Goal: Participate in discussion: Engage in conversation with other users on a specific topic

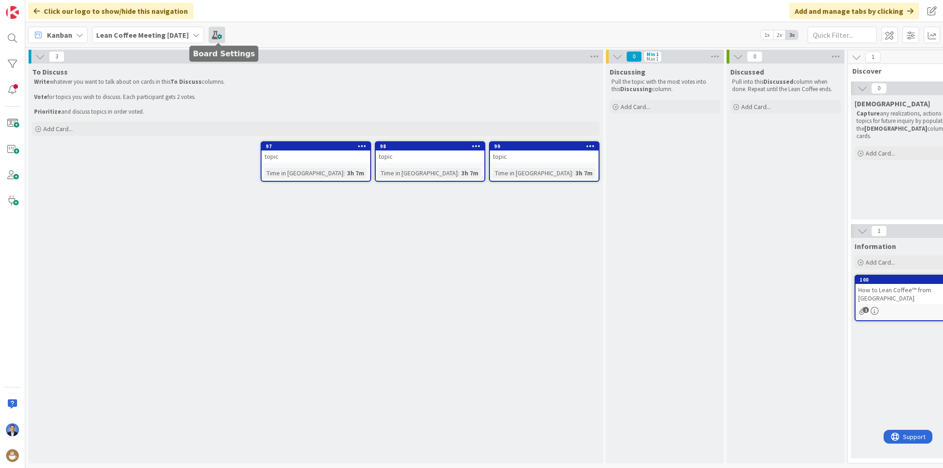
click at [223, 35] on span at bounding box center [217, 35] width 17 height 17
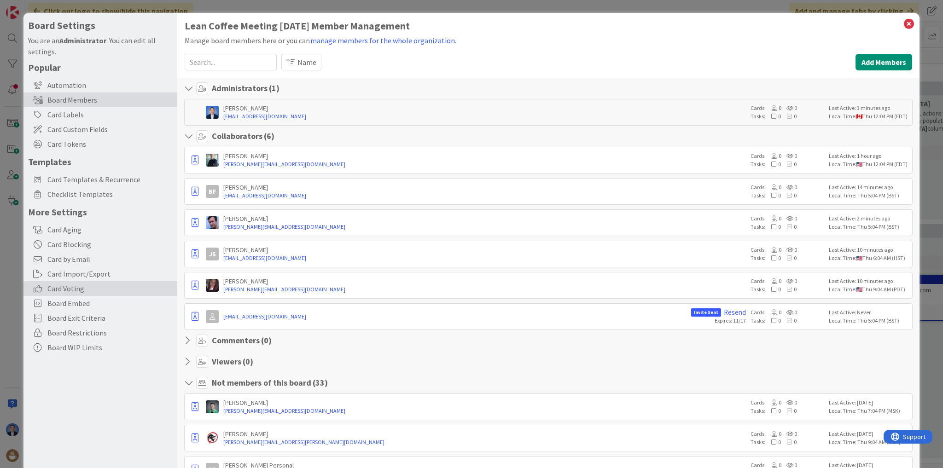
click at [74, 287] on span "Card Voting" at bounding box center [109, 288] width 125 height 11
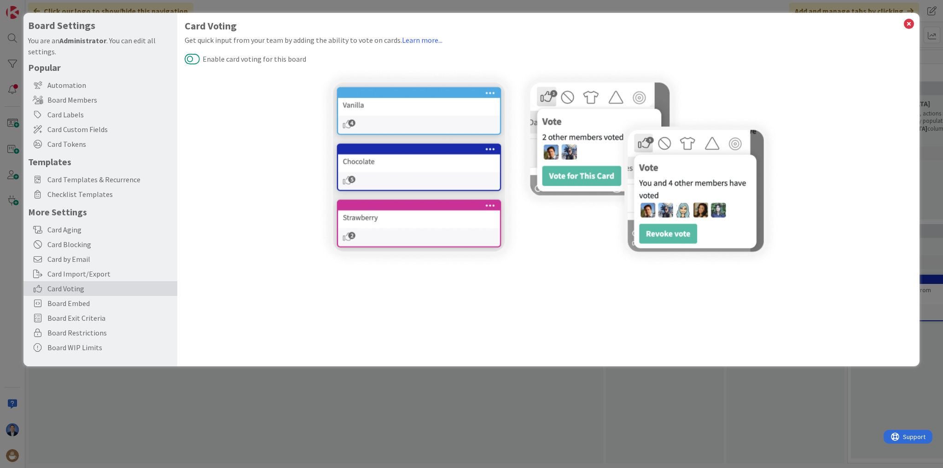
click at [190, 60] on button "Enable card voting for this board" at bounding box center [192, 59] width 15 height 12
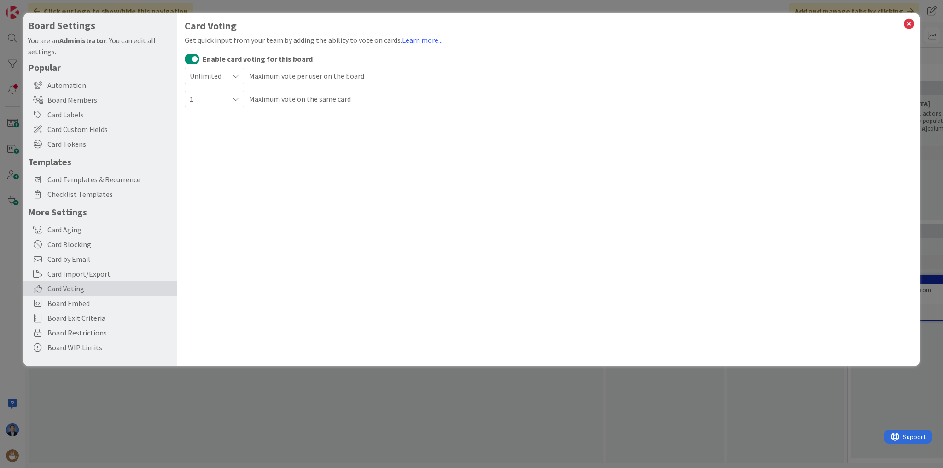
click at [221, 76] on span "Unlimited" at bounding box center [207, 76] width 34 height 13
click at [214, 147] on span "3" at bounding box center [244, 148] width 84 height 14
click at [235, 98] on icon at bounding box center [235, 98] width 7 height 7
click at [219, 121] on span "Unlimited" at bounding box center [244, 121] width 84 height 14
click at [372, 177] on div "Card Voting Get quick input from your team by adding the ability to vote on car…" at bounding box center [548, 190] width 742 height 354
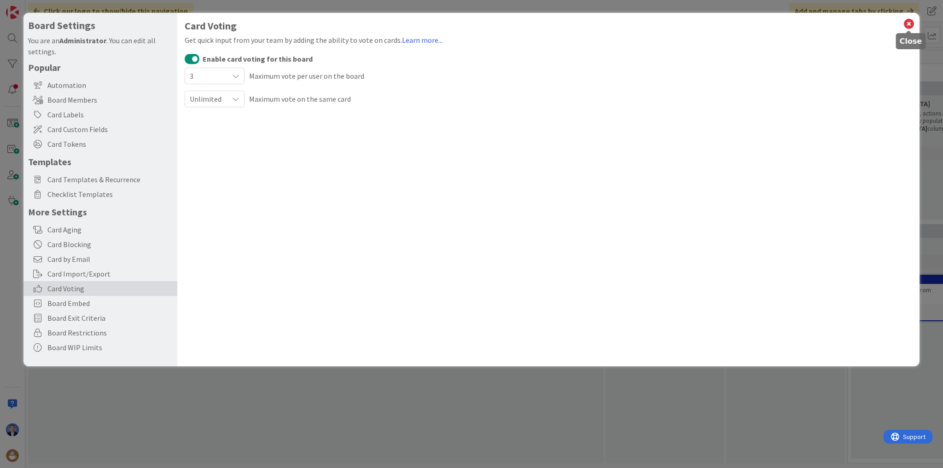
click at [910, 25] on icon at bounding box center [909, 23] width 12 height 13
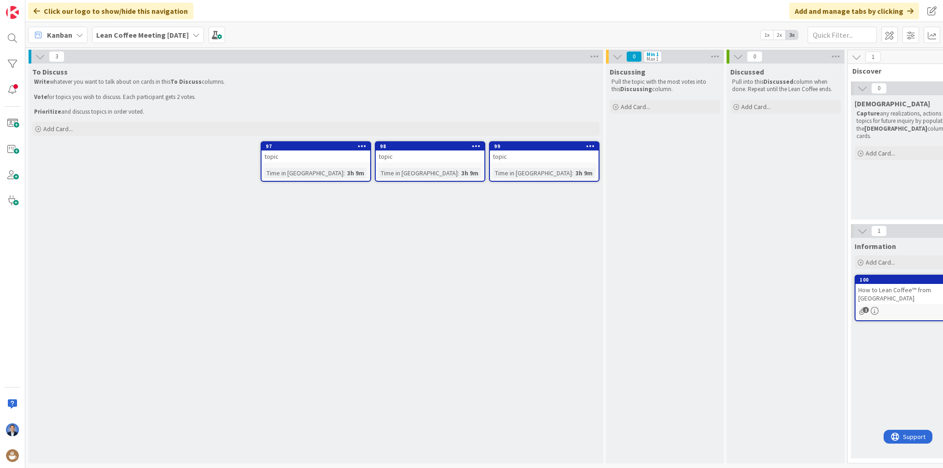
click at [445, 245] on div "To Discuss Write whatever you want to talk about on cards in this To Discuss co…" at bounding box center [316, 264] width 575 height 400
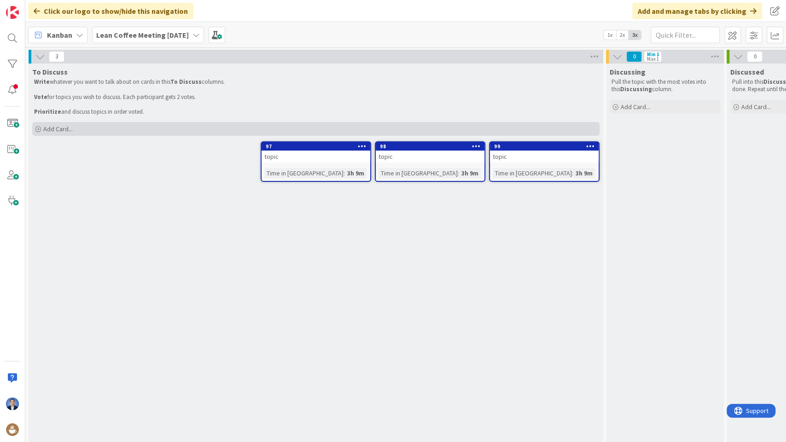
click at [82, 124] on div "Add Card..." at bounding box center [315, 129] width 567 height 14
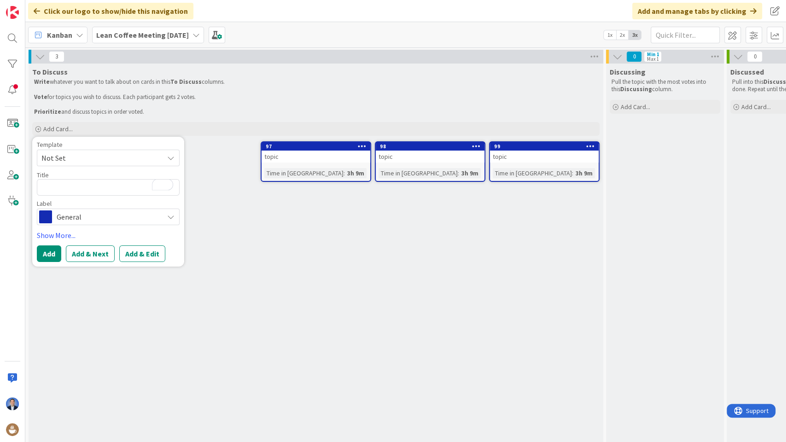
drag, startPoint x: 19, startPoint y: 108, endPoint x: 13, endPoint y: 408, distance: 299.8
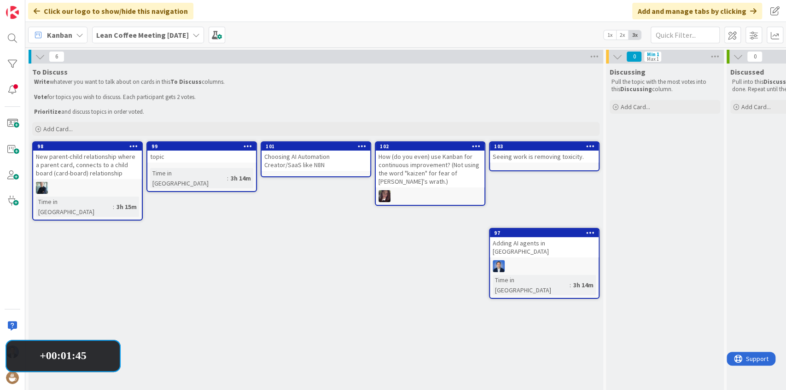
click at [247, 147] on icon at bounding box center [248, 146] width 9 height 6
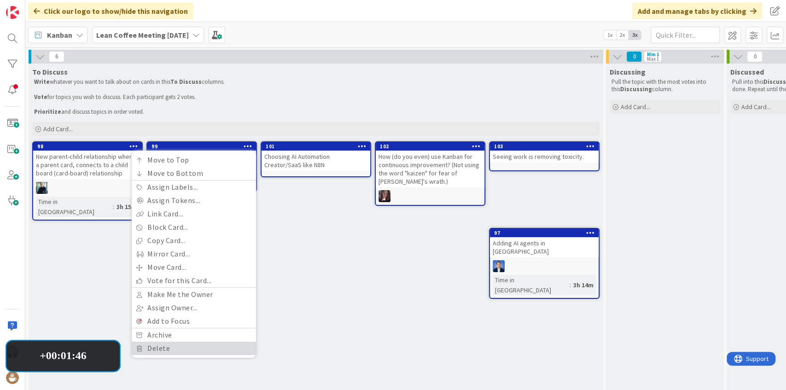
click at [189, 350] on link "Delete" at bounding box center [194, 348] width 124 height 13
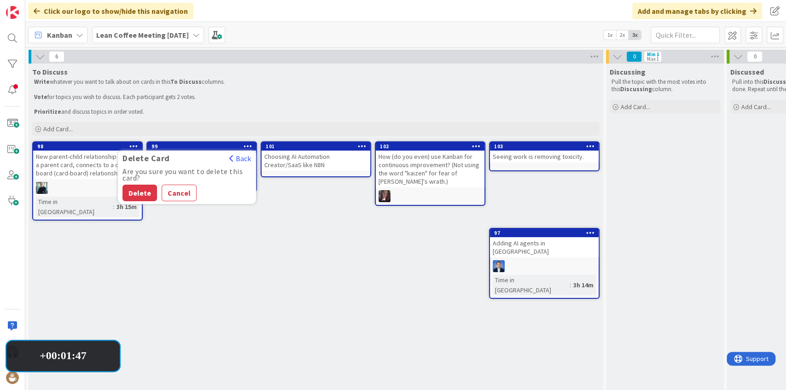
click at [134, 191] on button "Delete" at bounding box center [139, 193] width 35 height 17
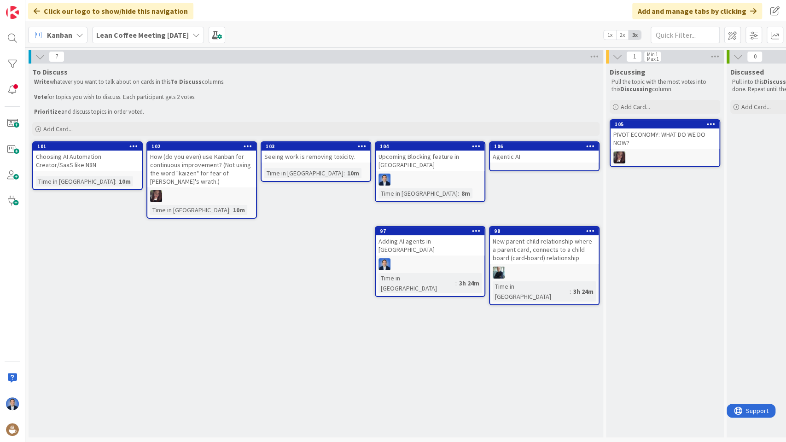
click at [134, 145] on icon at bounding box center [133, 146] width 9 height 6
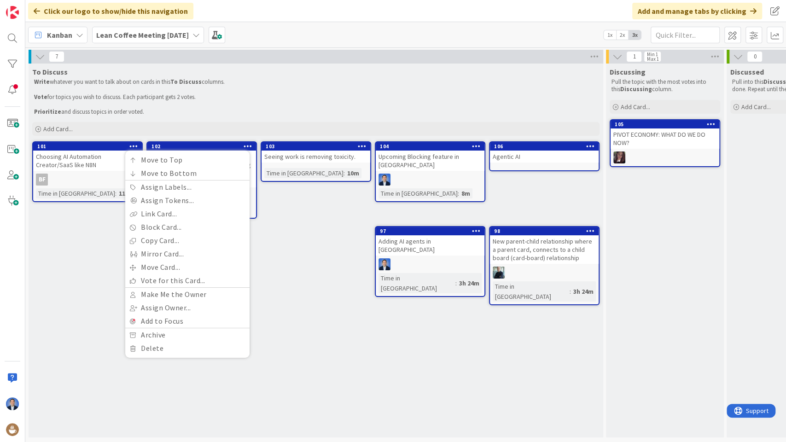
click at [325, 213] on div "To Discuss Write whatever you want to talk about on cards in this To Discuss co…" at bounding box center [316, 251] width 575 height 374
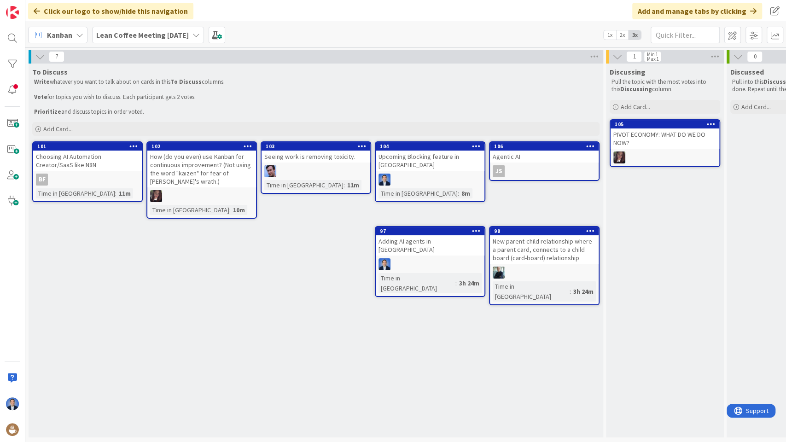
click at [590, 146] on icon at bounding box center [590, 146] width 9 height 6
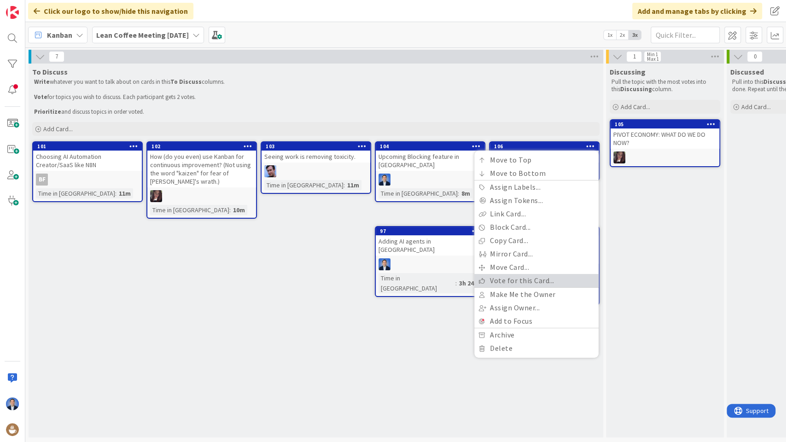
click at [535, 281] on link "Vote for this Card..." at bounding box center [536, 280] width 124 height 13
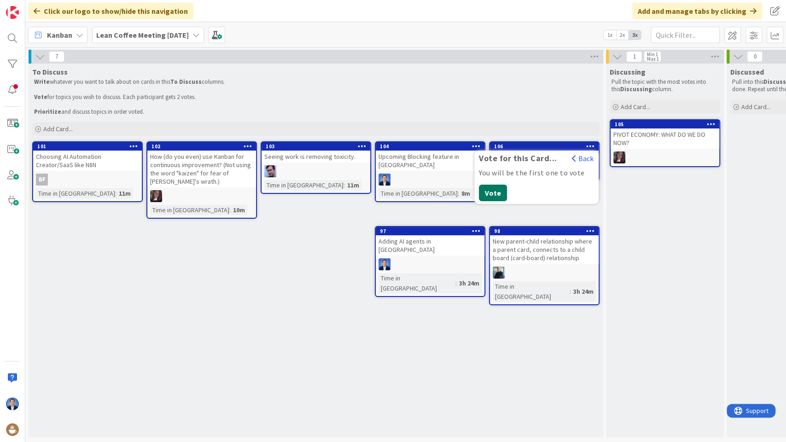
click at [489, 197] on button "Vote" at bounding box center [493, 193] width 28 height 17
click at [582, 158] on button "Back" at bounding box center [582, 158] width 23 height 10
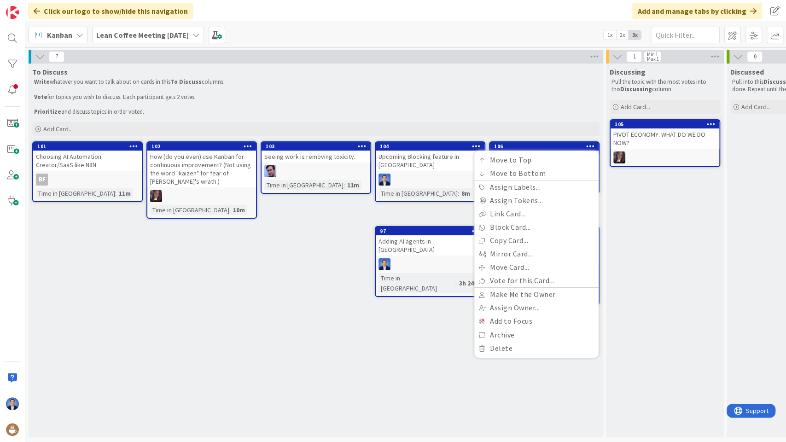
drag, startPoint x: 339, startPoint y: 334, endPoint x: 289, endPoint y: 247, distance: 100.2
click at [338, 334] on div "To Discuss Write whatever you want to talk about on cards in this To Discuss co…" at bounding box center [316, 251] width 575 height 374
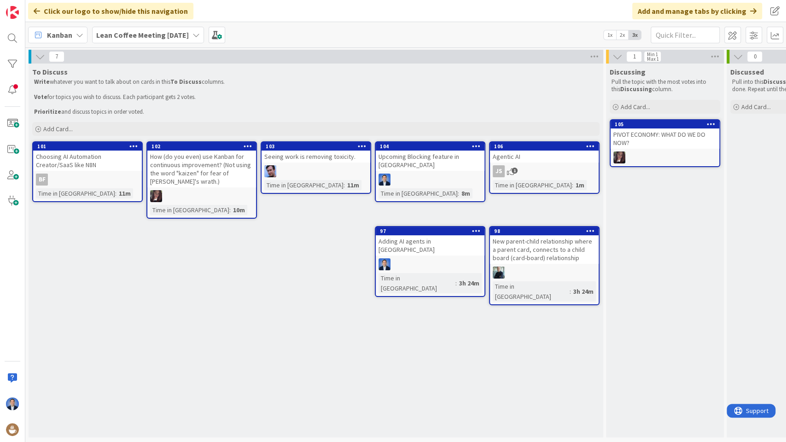
click at [137, 147] on icon at bounding box center [133, 146] width 9 height 6
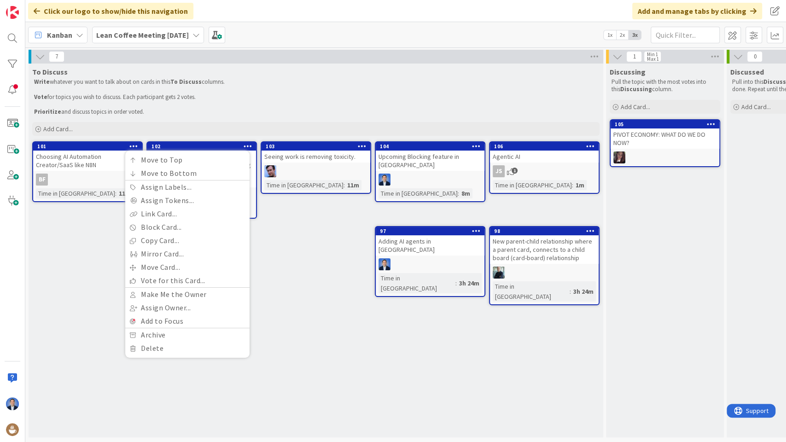
click at [588, 147] on icon at bounding box center [590, 146] width 9 height 6
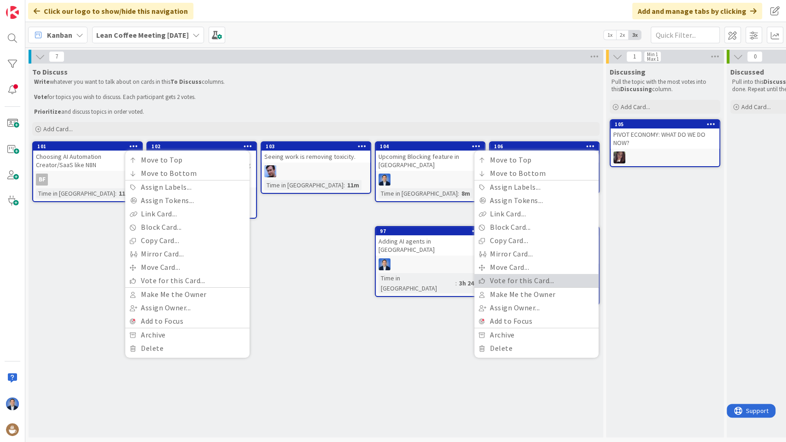
click at [541, 279] on link "Vote for this Card..." at bounding box center [536, 280] width 124 height 13
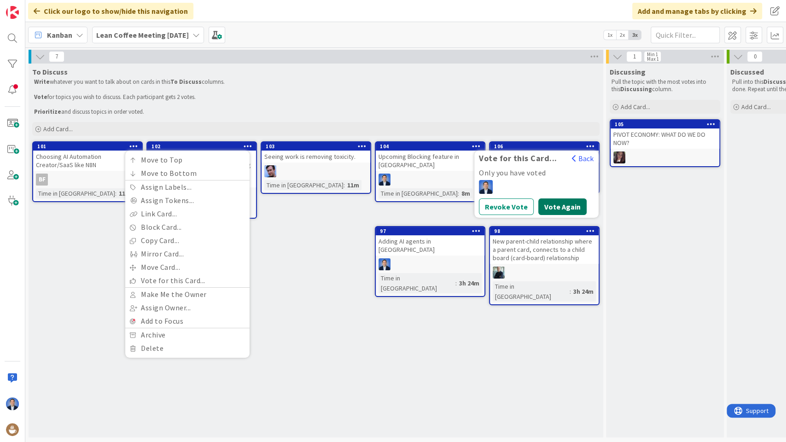
click at [555, 203] on button "Vote Again" at bounding box center [562, 206] width 48 height 17
click at [551, 208] on button "Vote Again" at bounding box center [562, 216] width 48 height 17
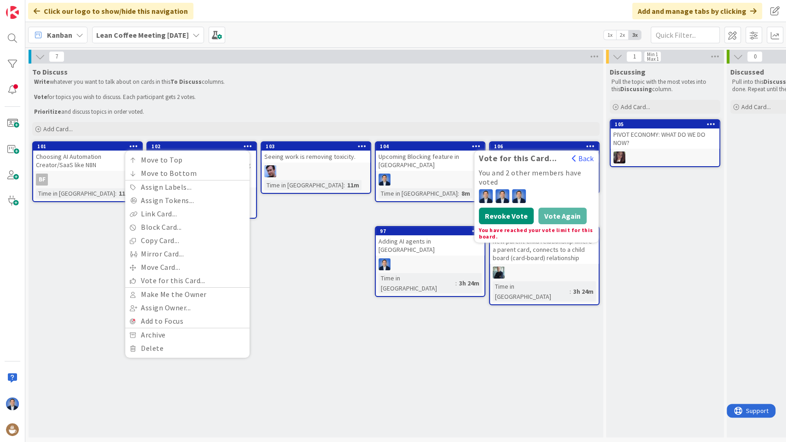
click at [506, 220] on button "Revoke Vote" at bounding box center [506, 216] width 55 height 17
click at [510, 208] on button "Revoke Vote" at bounding box center [506, 216] width 55 height 17
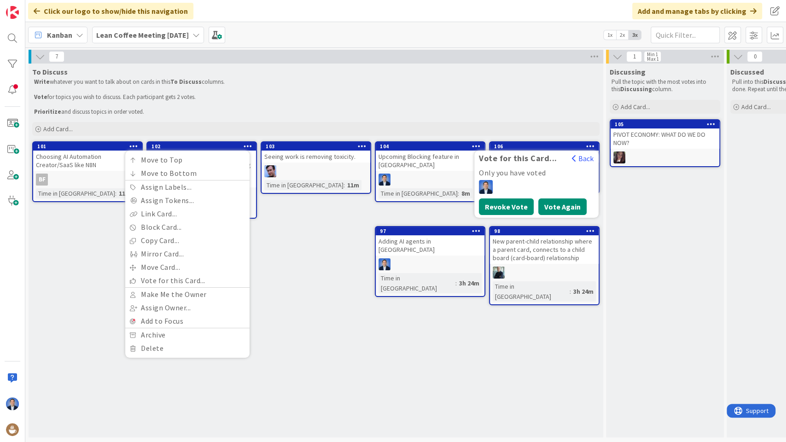
click at [509, 203] on button "Revoke Vote" at bounding box center [506, 206] width 55 height 17
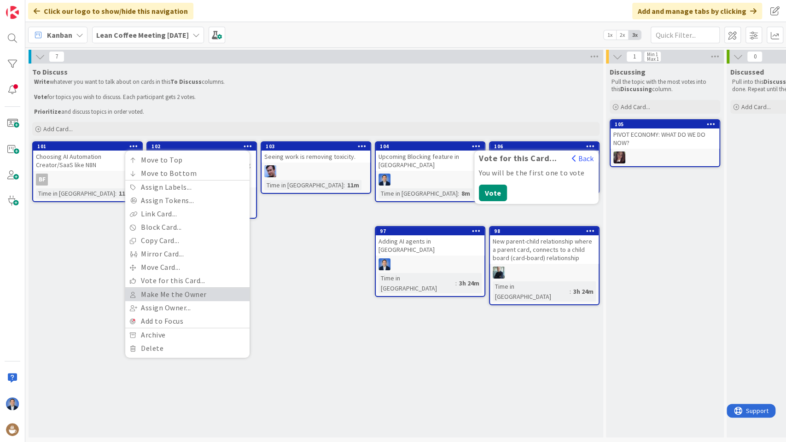
click at [238, 296] on link "Make Me the Owner" at bounding box center [187, 294] width 124 height 13
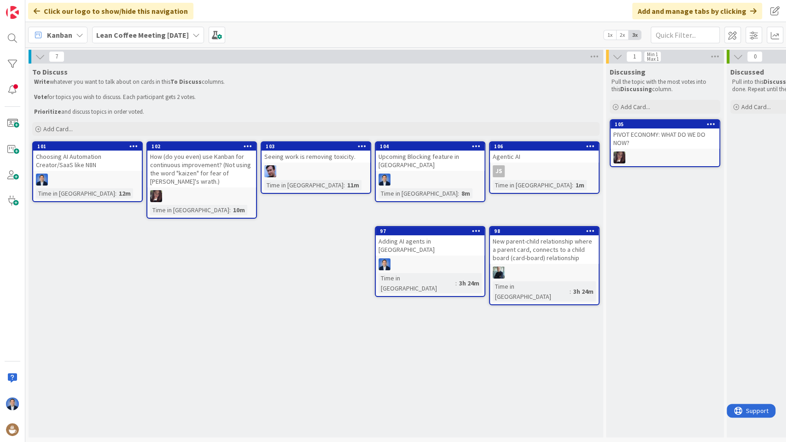
click at [591, 144] on icon at bounding box center [590, 146] width 9 height 6
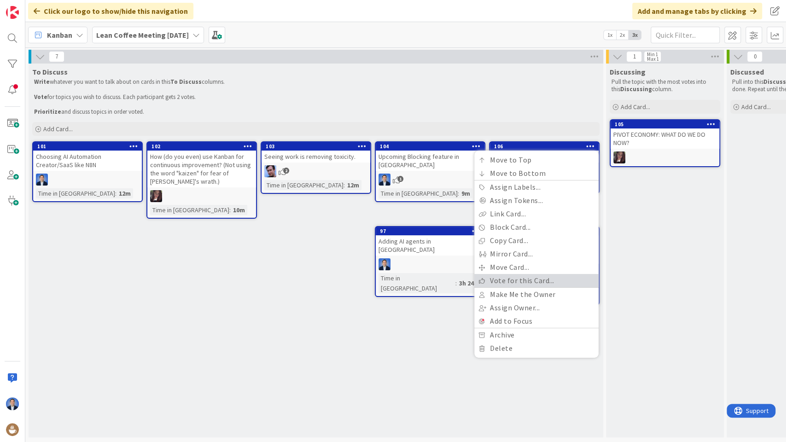
click at [529, 279] on link "Vote for this Card..." at bounding box center [536, 280] width 124 height 13
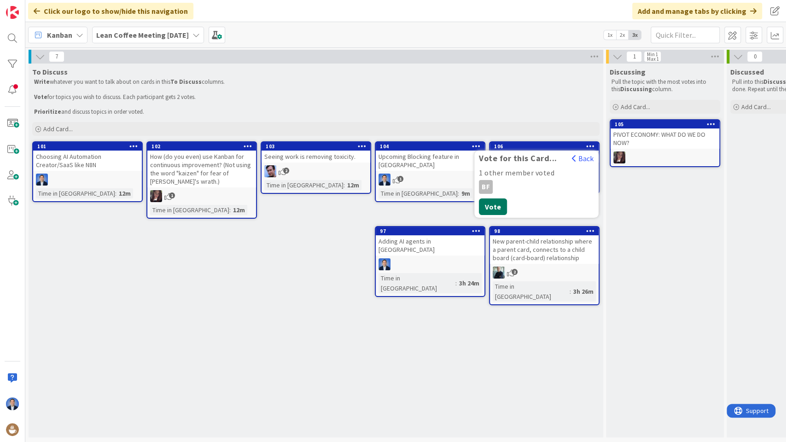
click at [489, 204] on button "Vote" at bounding box center [493, 206] width 28 height 17
click at [584, 158] on button "Back" at bounding box center [582, 158] width 23 height 10
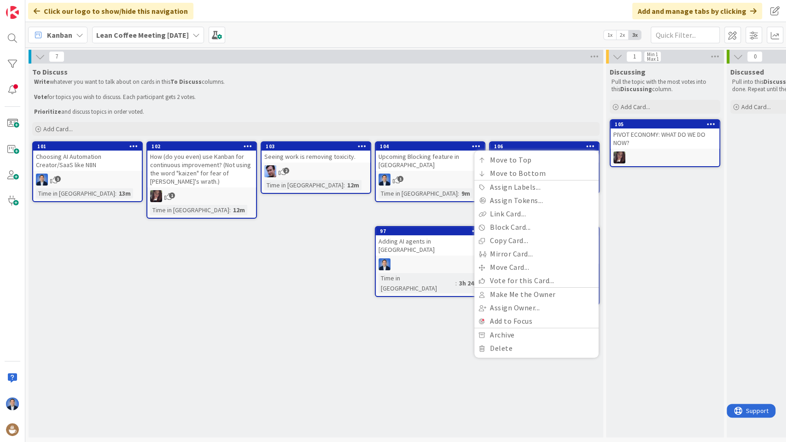
click at [313, 245] on div "To Discuss Write whatever you want to talk about on cards in this To Discuss co…" at bounding box center [316, 251] width 575 height 374
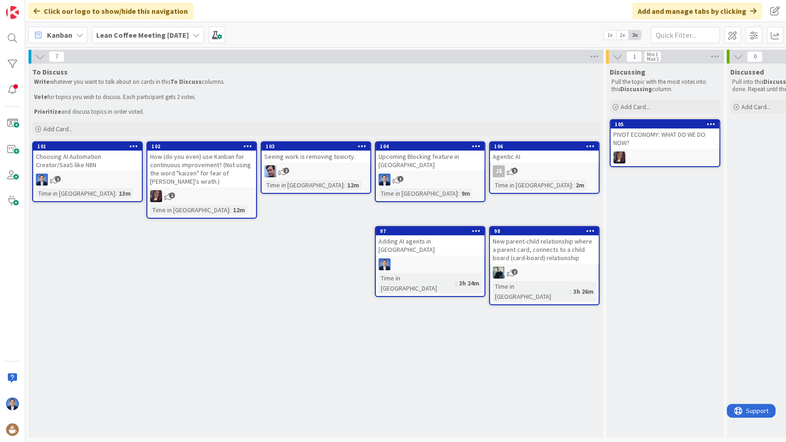
click at [590, 231] on icon at bounding box center [590, 230] width 9 height 6
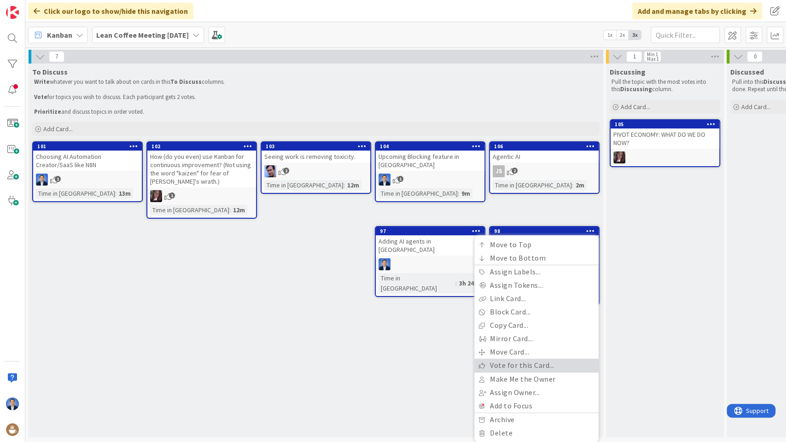
click at [526, 365] on link "Vote for this Card..." at bounding box center [536, 365] width 124 height 13
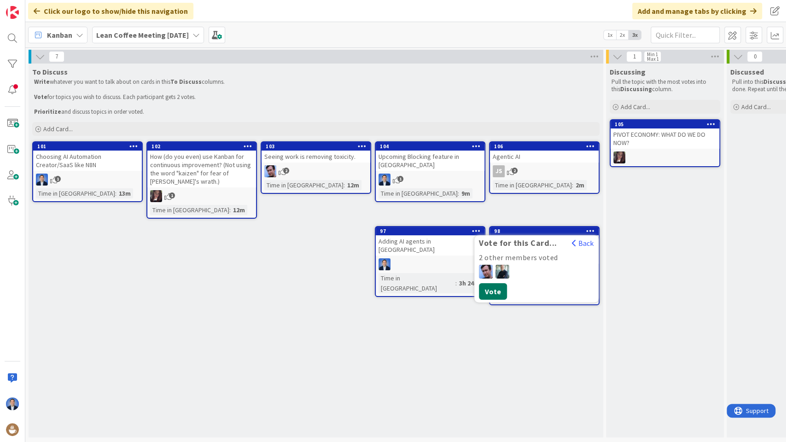
click at [494, 289] on button "Vote" at bounding box center [493, 291] width 28 height 17
click at [297, 290] on div "To Discuss Write whatever you want to talk about on cards in this To Discuss co…" at bounding box center [316, 251] width 575 height 374
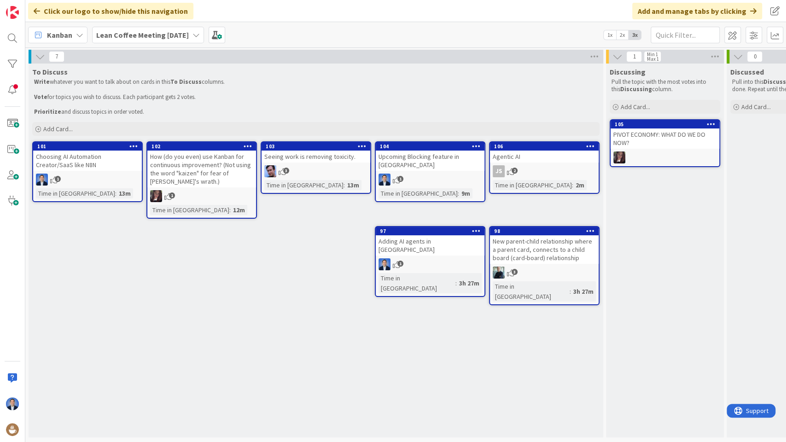
click at [732, 33] on span at bounding box center [732, 35] width 17 height 17
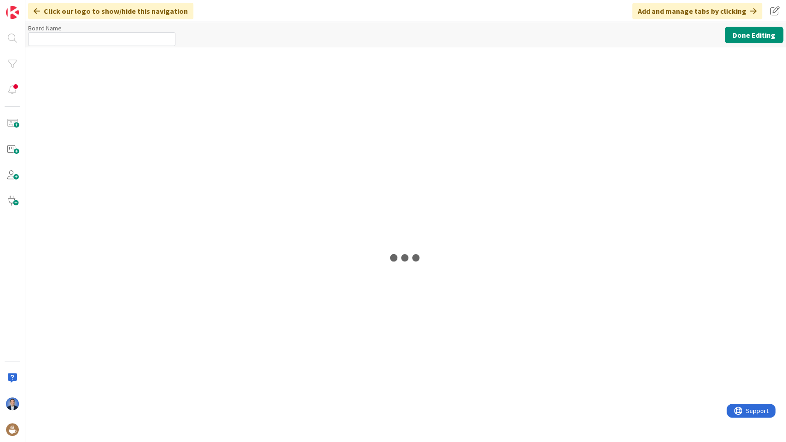
type input "Lean Coffee Meeting [DATE]"
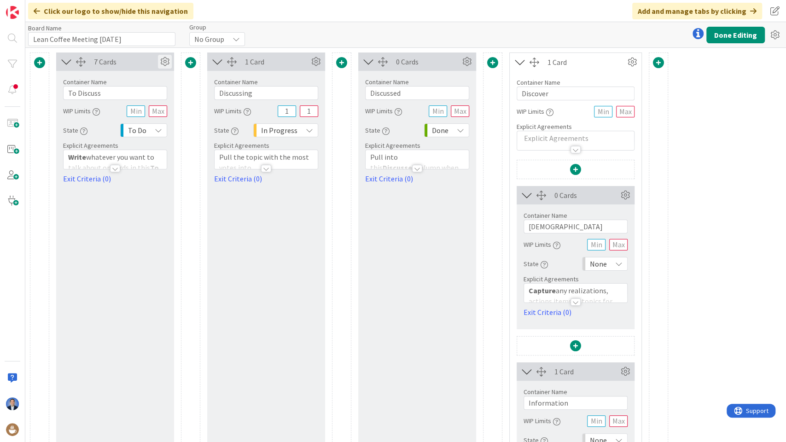
click at [167, 62] on icon at bounding box center [165, 62] width 14 height 14
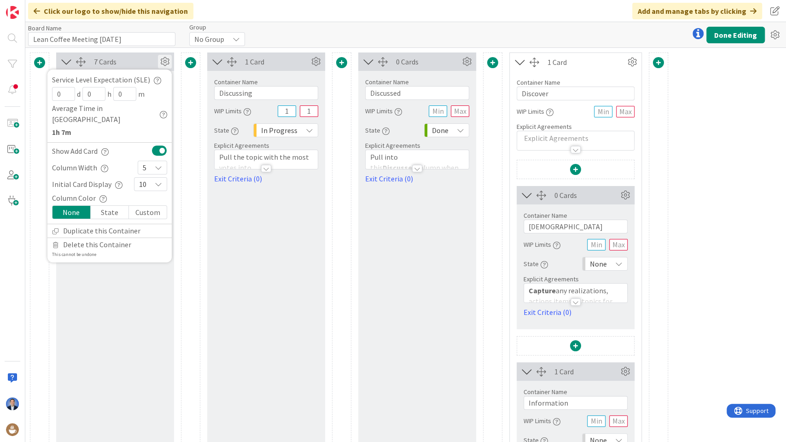
click at [153, 161] on div "5" at bounding box center [152, 168] width 29 height 14
click at [151, 180] on link "1" at bounding box center [152, 188] width 29 height 17
click at [722, 40] on button "Done Editing" at bounding box center [735, 35] width 58 height 17
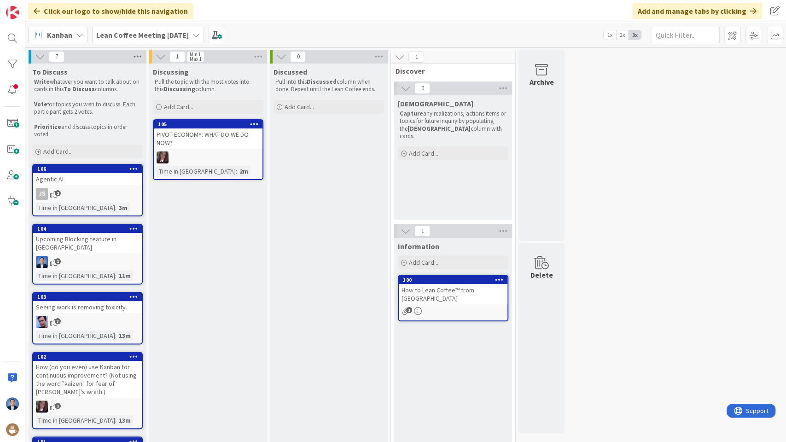
click at [137, 54] on icon at bounding box center [138, 57] width 12 height 14
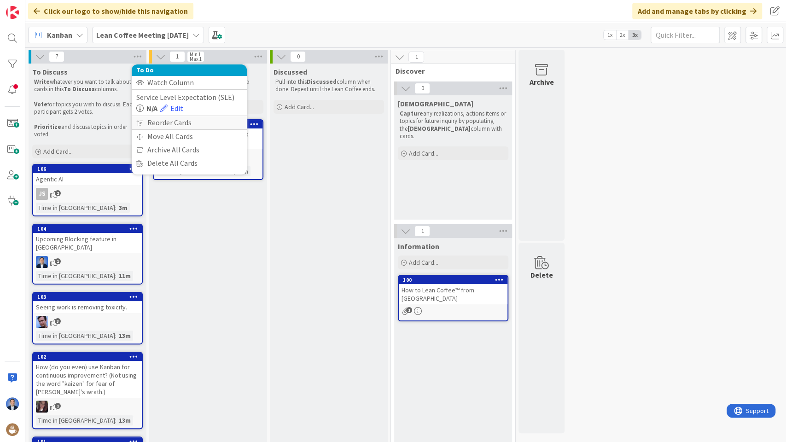
click at [166, 121] on div "Reorder Cards" at bounding box center [189, 122] width 115 height 13
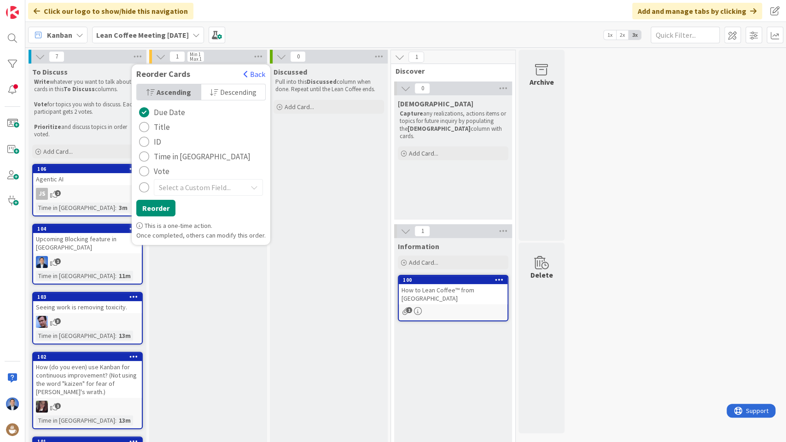
click at [153, 169] on button "Vote" at bounding box center [154, 171] width 36 height 15
click at [220, 94] on span "Descending" at bounding box center [238, 92] width 36 height 14
click at [157, 210] on button "Reorder" at bounding box center [155, 208] width 39 height 17
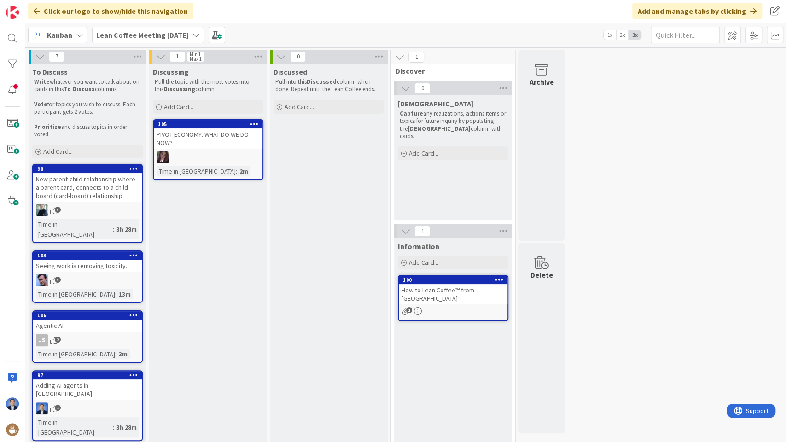
click at [202, 140] on div "PIVOT ECONOMY: WHAT DO WE DO NOW?" at bounding box center [208, 138] width 109 height 20
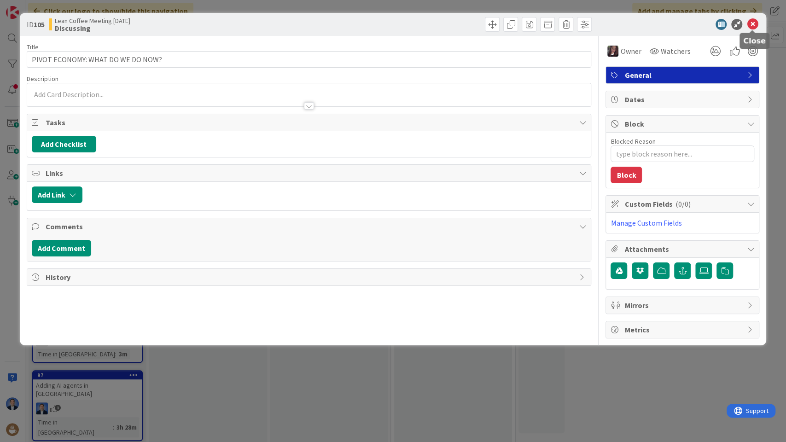
click at [751, 25] on icon at bounding box center [752, 24] width 11 height 11
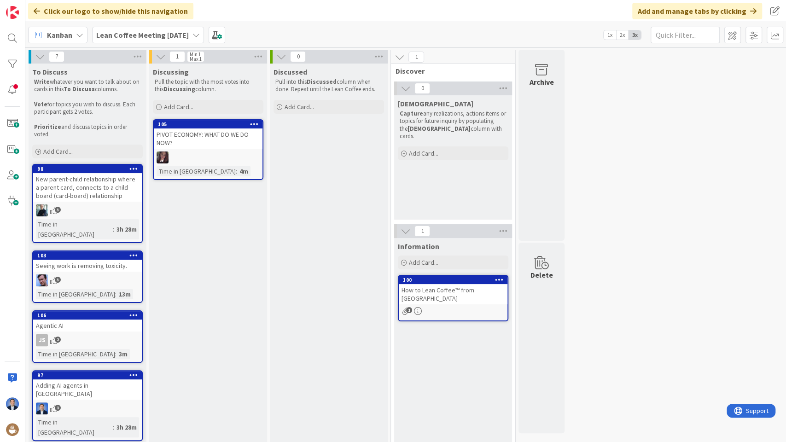
click at [217, 125] on div "105" at bounding box center [210, 124] width 105 height 6
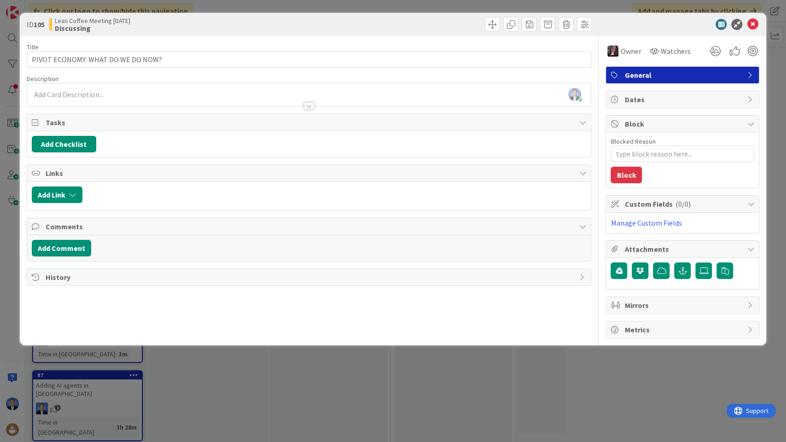
click at [691, 248] on span "Attachments" at bounding box center [683, 249] width 118 height 11
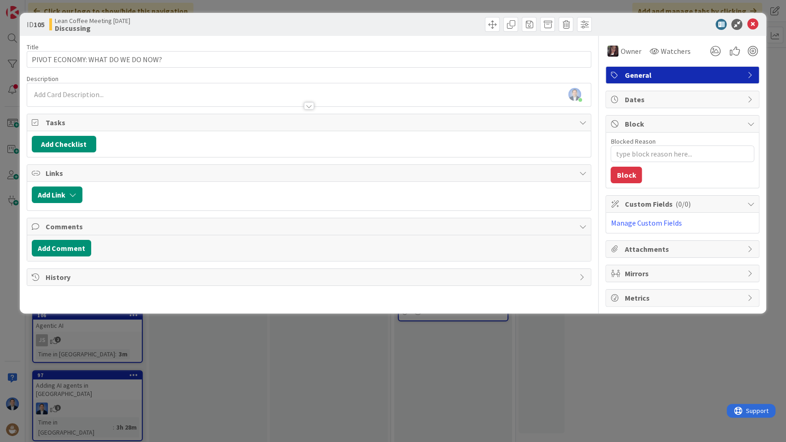
click at [683, 203] on span "( 0/0 )" at bounding box center [682, 203] width 15 height 9
type textarea "x"
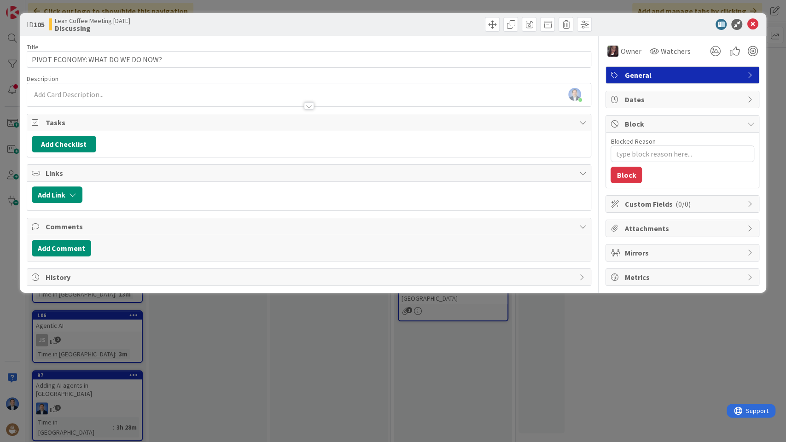
click at [673, 119] on span "Block" at bounding box center [683, 123] width 118 height 11
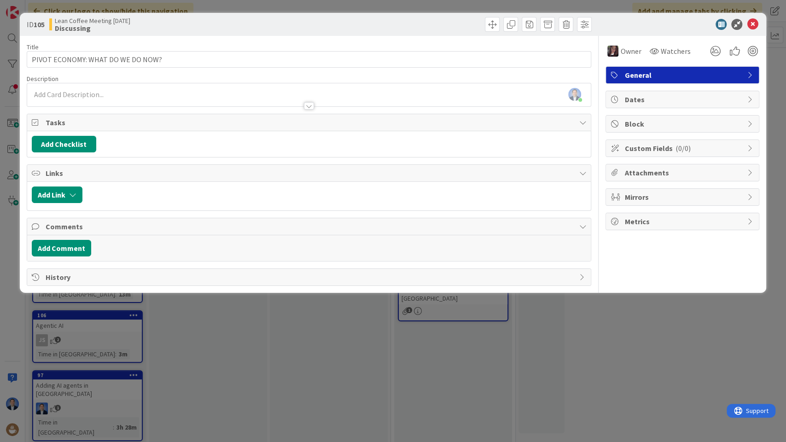
click at [308, 122] on span "Tasks" at bounding box center [310, 122] width 529 height 11
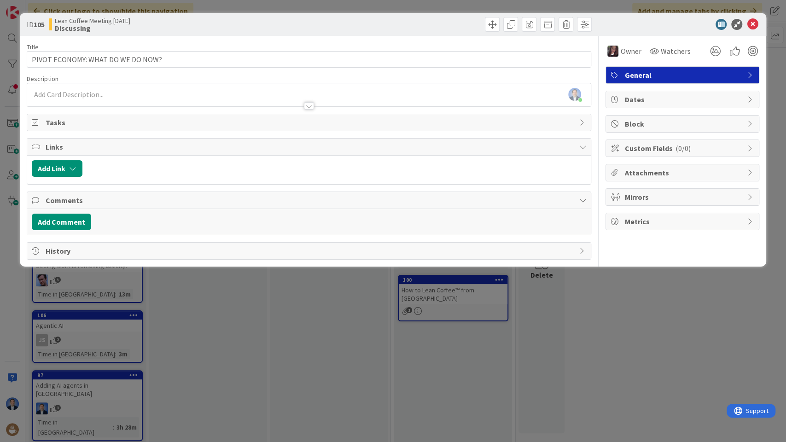
click at [296, 147] on span "Links" at bounding box center [310, 146] width 529 height 11
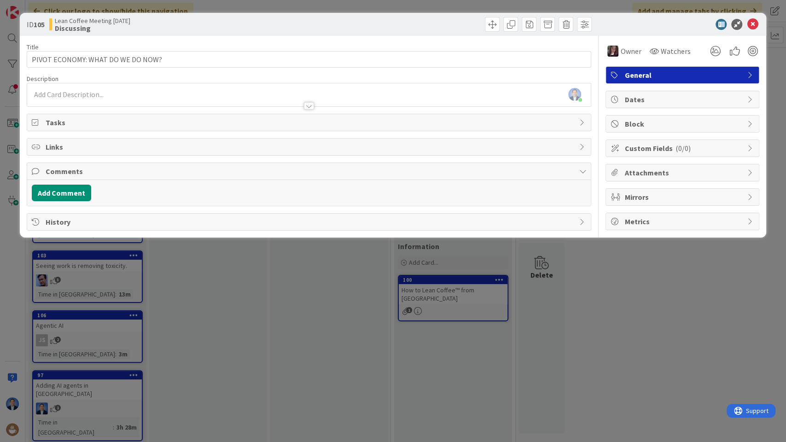
click at [309, 176] on div "Comments" at bounding box center [309, 171] width 564 height 17
drag, startPoint x: 20, startPoint y: 371, endPoint x: 143, endPoint y: 357, distance: 123.7
drag, startPoint x: 20, startPoint y: 372, endPoint x: 54, endPoint y: 372, distance: 33.6
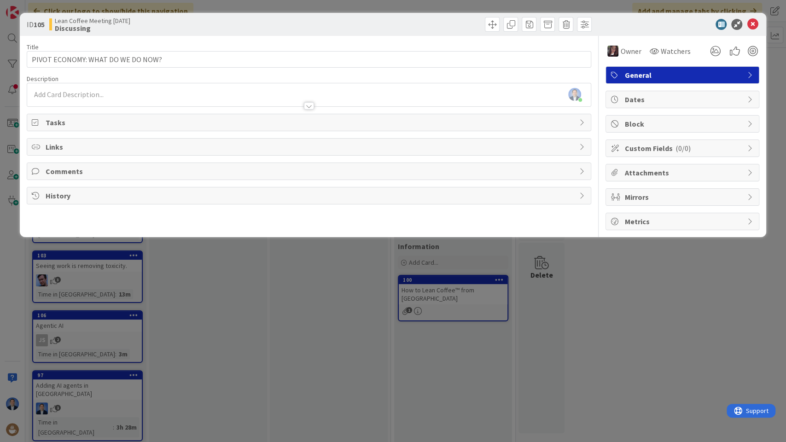
click at [747, 29] on icon at bounding box center [752, 24] width 11 height 11
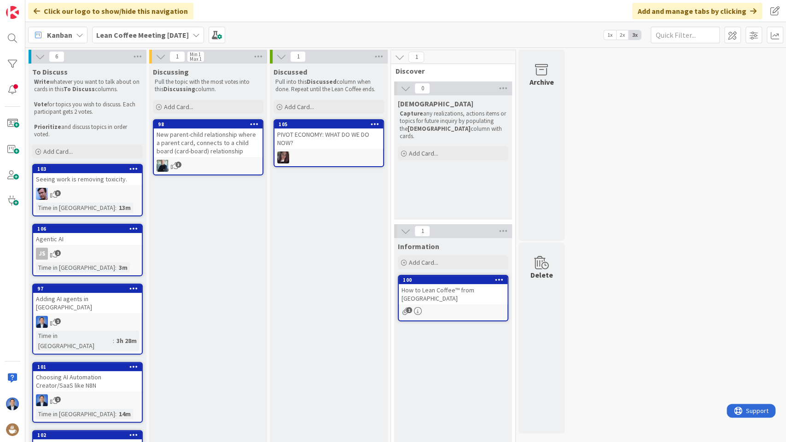
click at [215, 144] on div "New parent-child relationship where a parent card, connects to a child board (c…" at bounding box center [208, 142] width 109 height 29
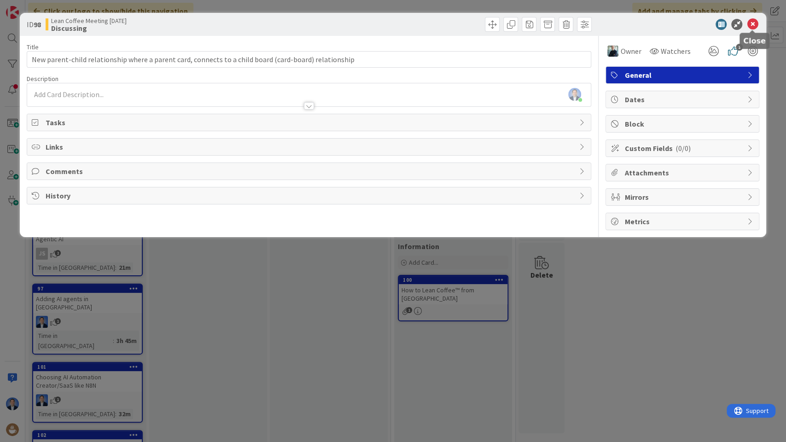
click at [755, 27] on icon at bounding box center [752, 24] width 11 height 11
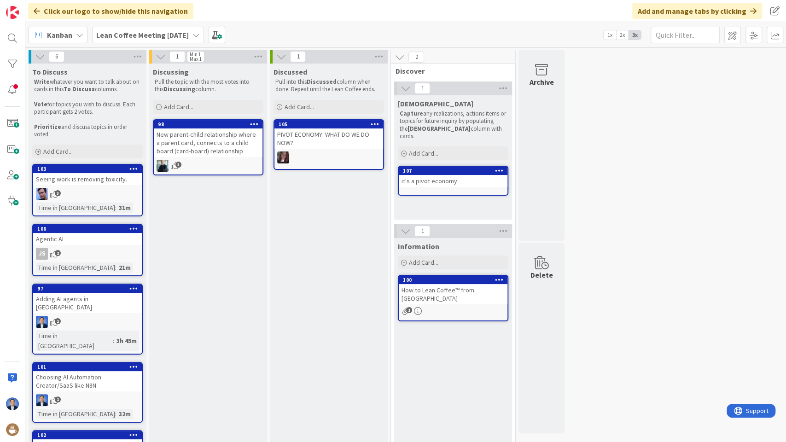
click at [233, 139] on div "New parent-child relationship where a parent card, connects to a child board (c…" at bounding box center [208, 142] width 109 height 29
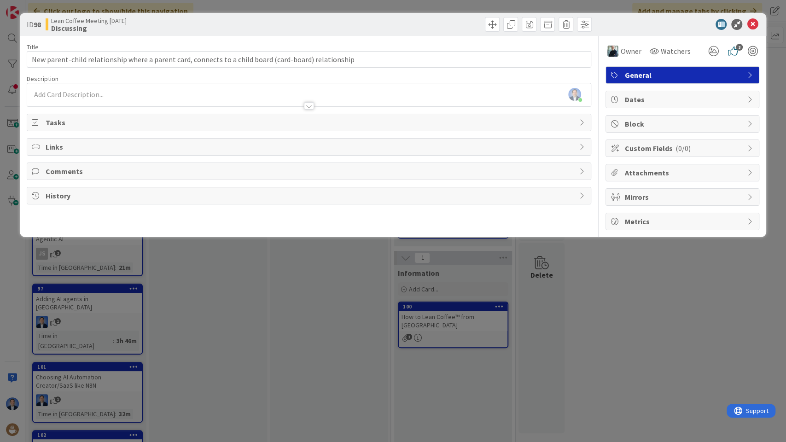
click at [100, 98] on div at bounding box center [309, 102] width 564 height 10
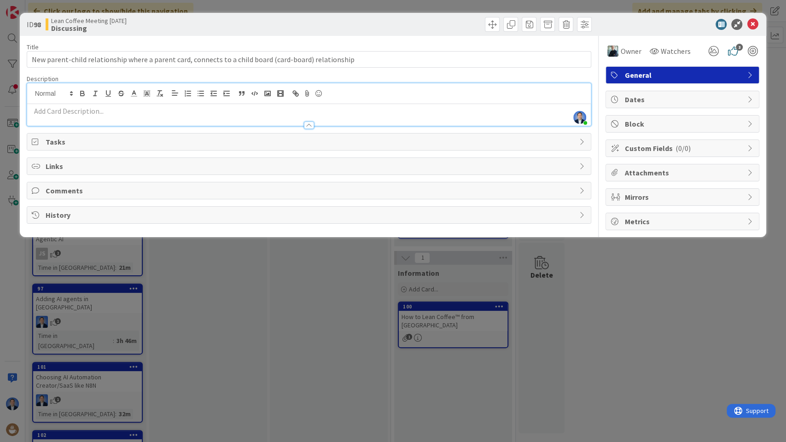
click at [94, 116] on div at bounding box center [309, 121] width 564 height 10
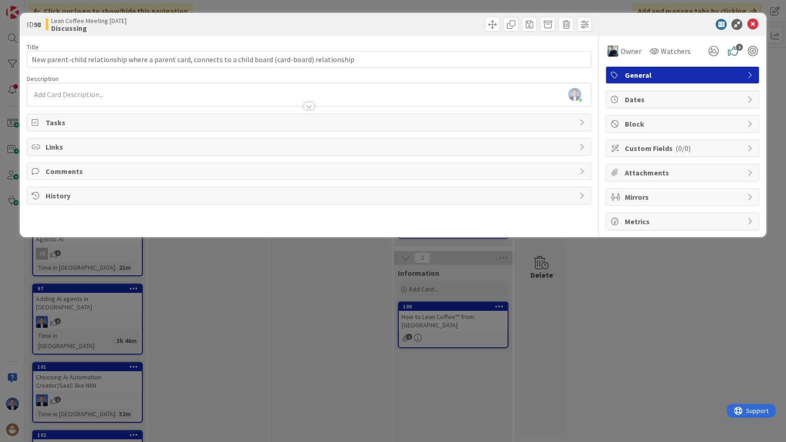
click at [88, 95] on p at bounding box center [309, 94] width 555 height 11
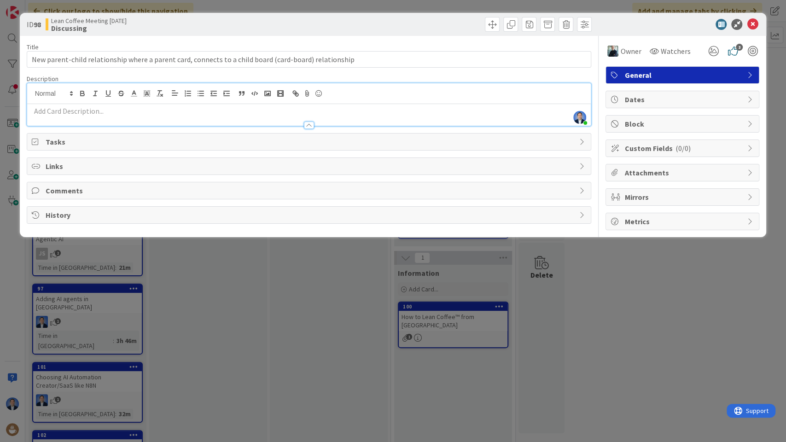
click at [74, 110] on p at bounding box center [309, 111] width 555 height 11
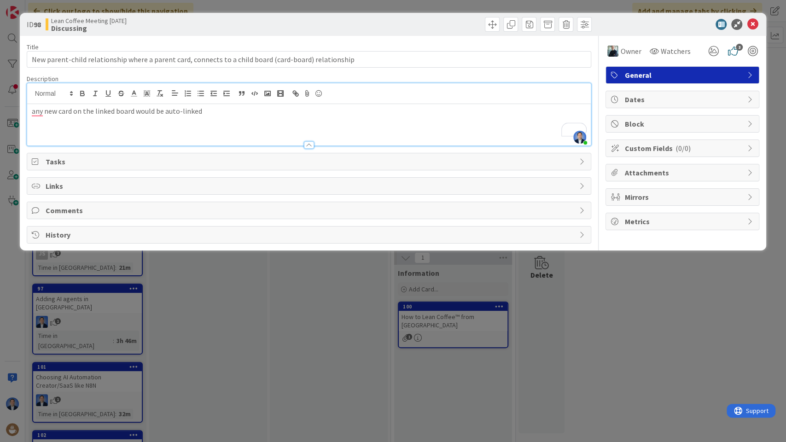
click at [71, 109] on p "any new card on the linked board would be auto-linked" at bounding box center [309, 111] width 555 height 11
click at [201, 94] on icon "button" at bounding box center [201, 93] width 8 height 8
click at [244, 115] on li "any new card on the linked board would be auto-linked" at bounding box center [315, 111] width 544 height 11
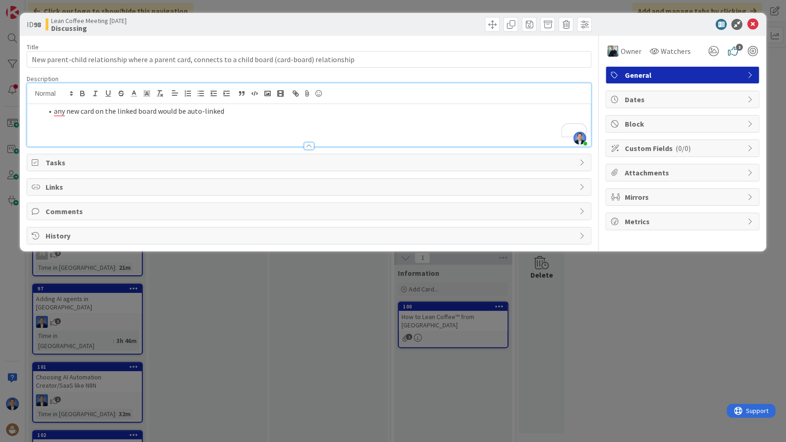
click at [254, 104] on div "any new card on the linked board would be auto-linked" at bounding box center [309, 125] width 564 height 42
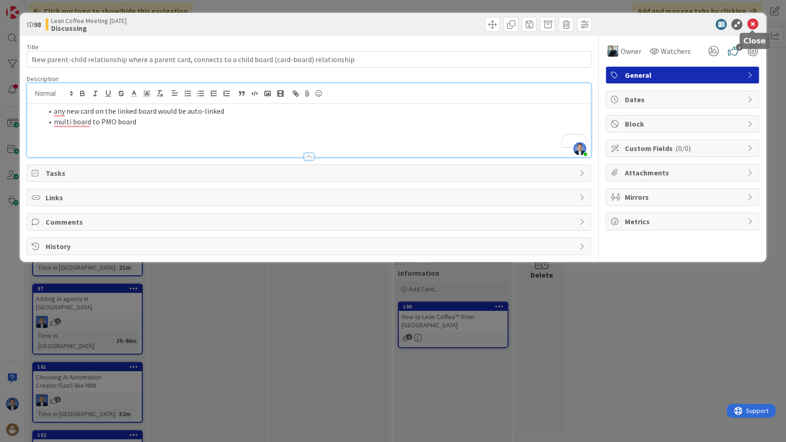
click at [754, 22] on icon at bounding box center [752, 24] width 11 height 11
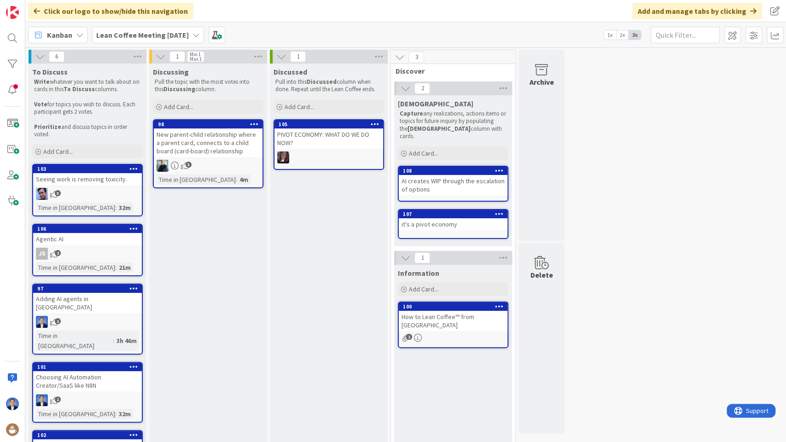
click at [64, 37] on span "Kanban" at bounding box center [59, 34] width 25 height 11
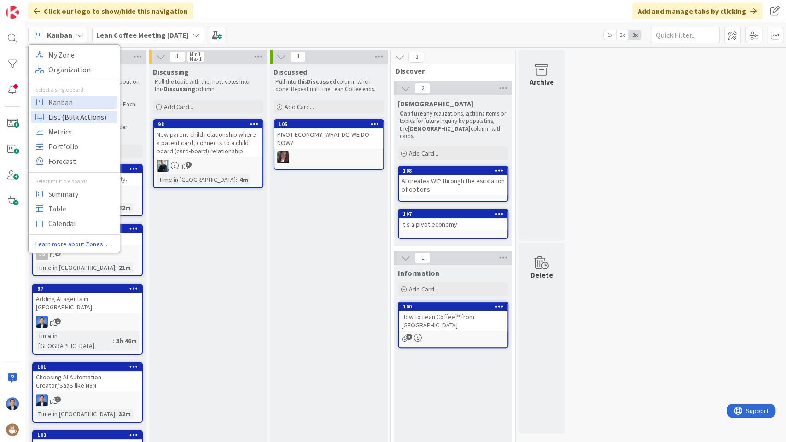
click at [64, 115] on span "List (Bulk Actions)" at bounding box center [81, 117] width 66 height 14
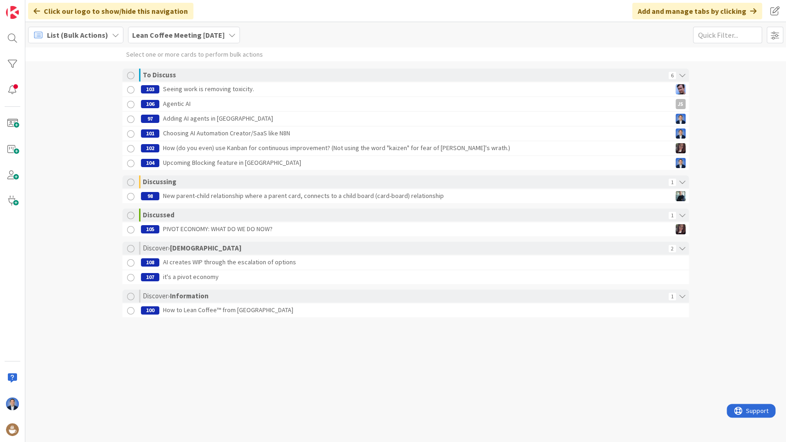
click at [131, 102] on div at bounding box center [131, 105] width 12 height 12
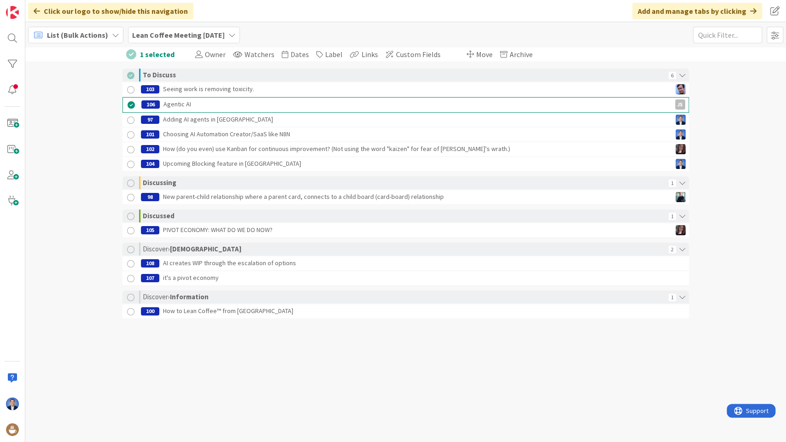
click at [128, 122] on div at bounding box center [131, 121] width 12 height 12
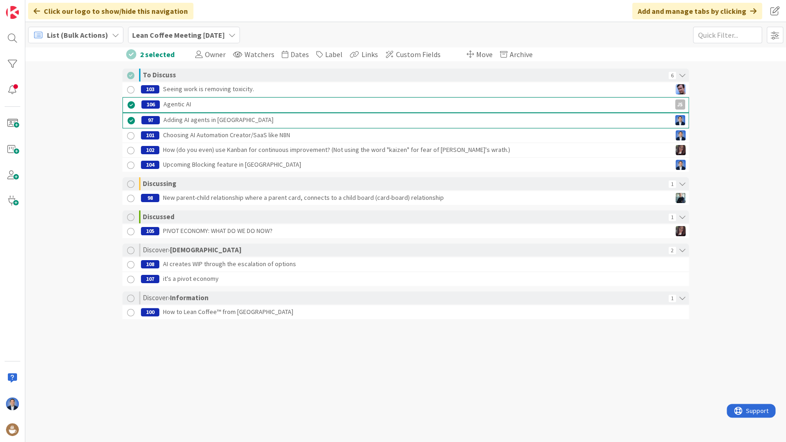
click at [128, 141] on link "101 Choosing AI Automation Creator/SaaS like N8N" at bounding box center [405, 135] width 566 height 14
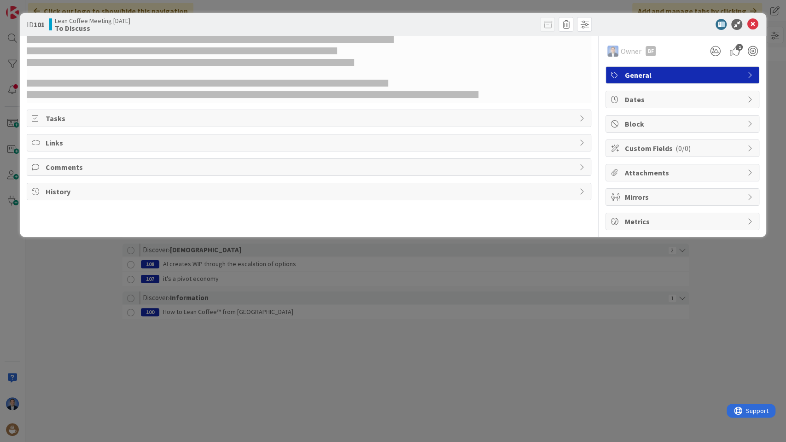
click at [129, 137] on div "Links" at bounding box center [309, 142] width 564 height 17
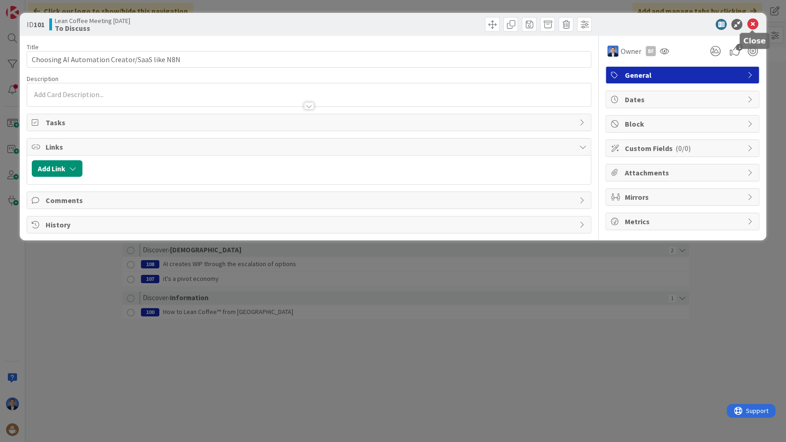
click at [757, 27] on icon at bounding box center [752, 24] width 11 height 11
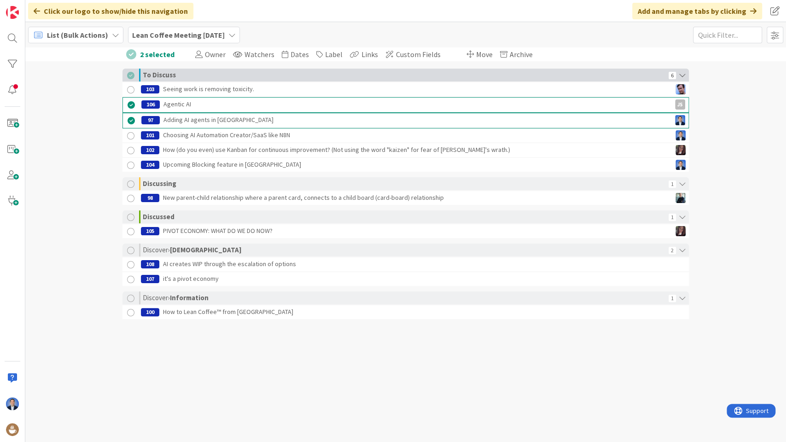
click at [130, 76] on div at bounding box center [130, 75] width 7 height 7
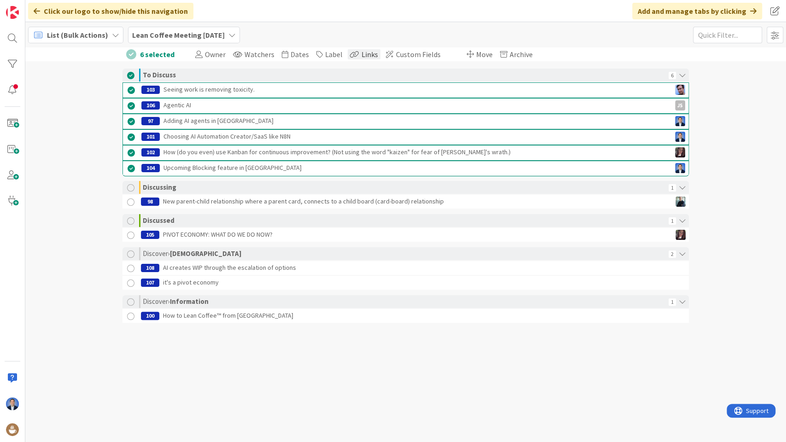
click at [355, 50] on div "Links" at bounding box center [364, 54] width 33 height 10
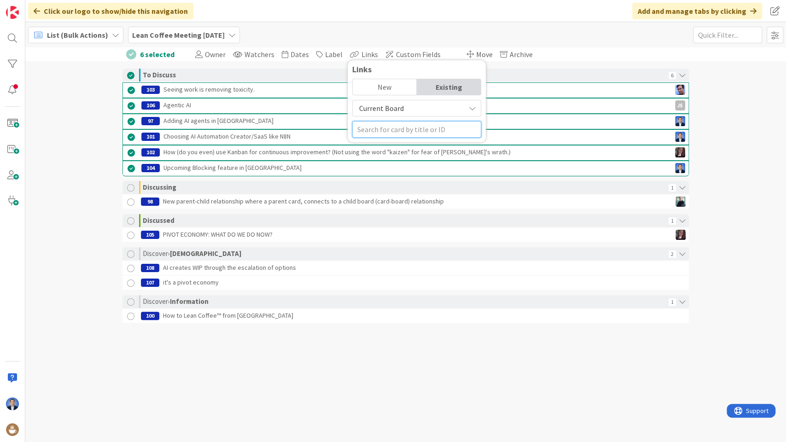
click at [379, 132] on input "text" at bounding box center [416, 129] width 129 height 17
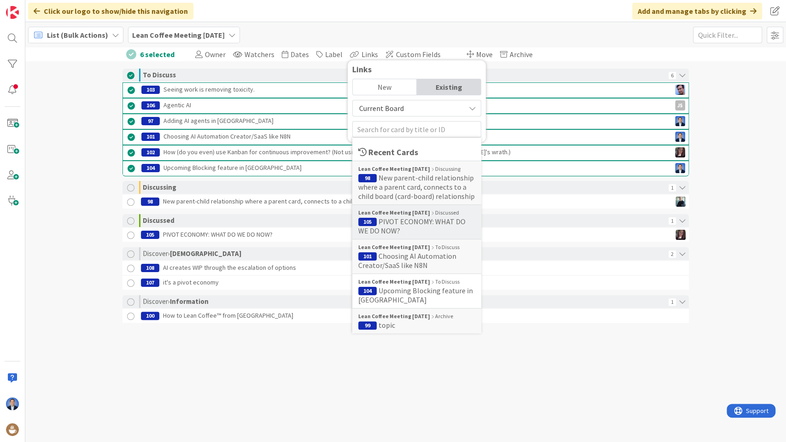
click at [384, 227] on span "105 PIVOT ECONOMY: WHAT DO WE DO NOW?" at bounding box center [416, 226] width 117 height 18
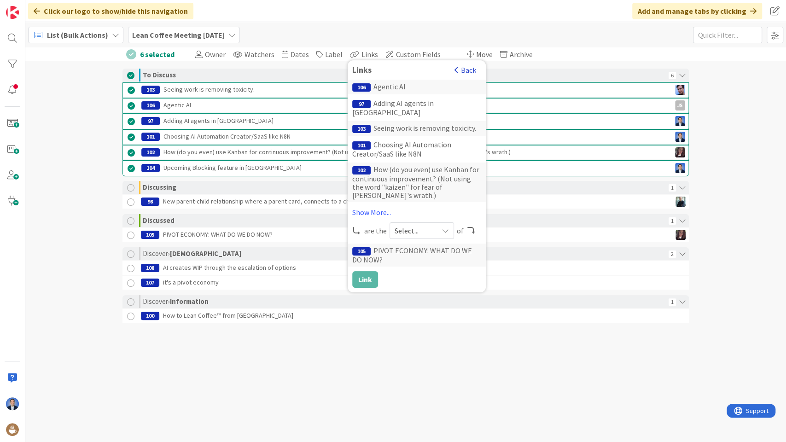
click at [459, 68] on button "Back" at bounding box center [465, 70] width 23 height 10
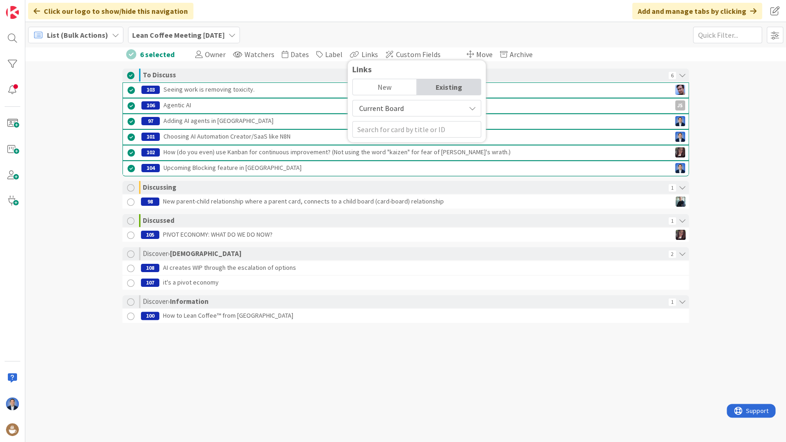
click at [92, 34] on span "List (Bulk Actions)" at bounding box center [77, 34] width 61 height 11
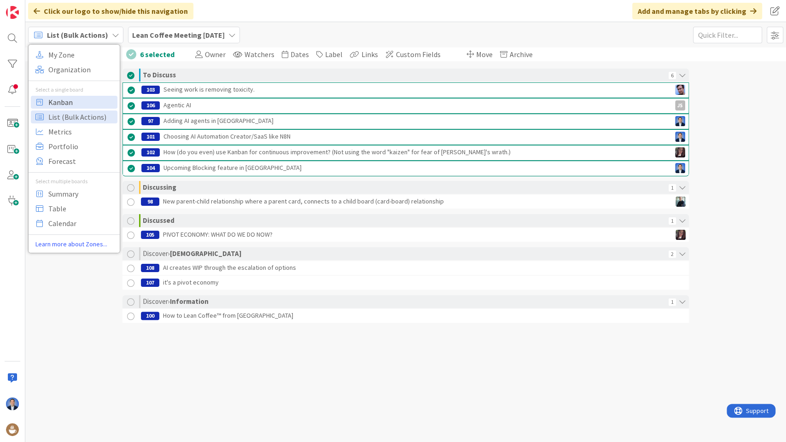
click at [74, 98] on span "Kanban" at bounding box center [81, 102] width 66 height 14
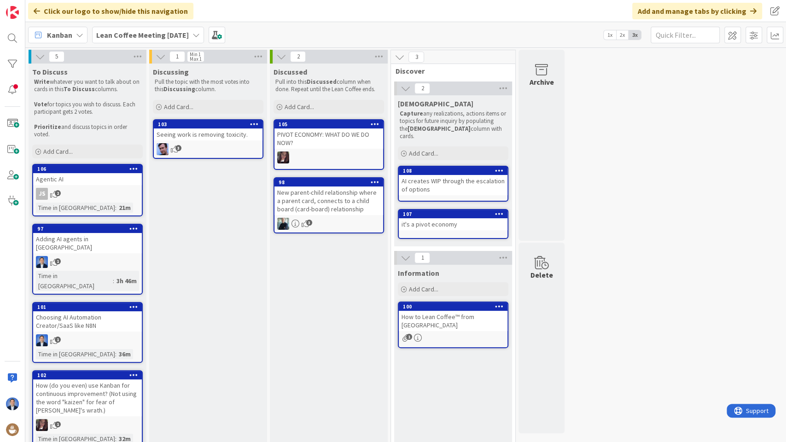
click at [205, 133] on div "Seeing work is removing toxicity." at bounding box center [208, 134] width 109 height 12
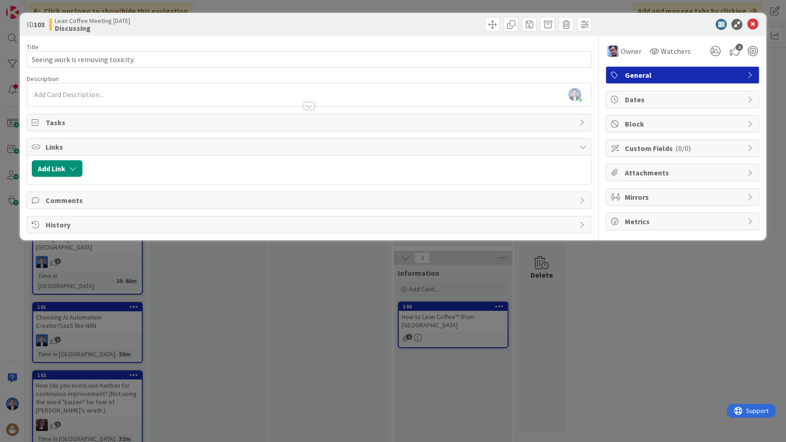
click at [111, 94] on div "Dimitri Ponomareff just joined" at bounding box center [309, 94] width 564 height 23
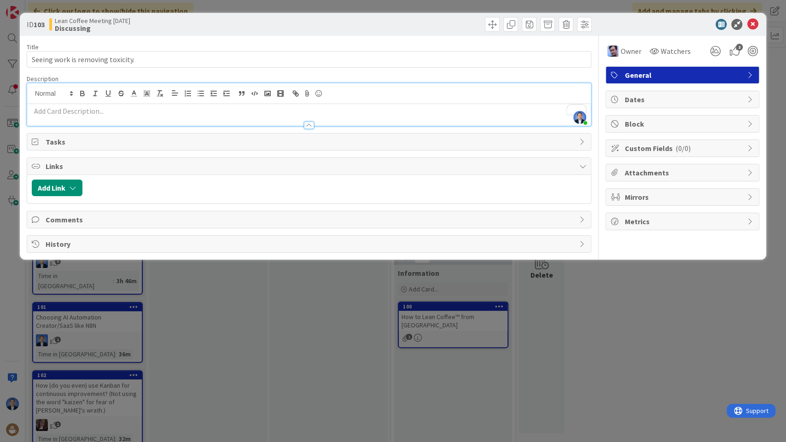
click at [68, 110] on p "To enrich screen reader interactions, please activate Accessibility in Grammarl…" at bounding box center [309, 111] width 555 height 11
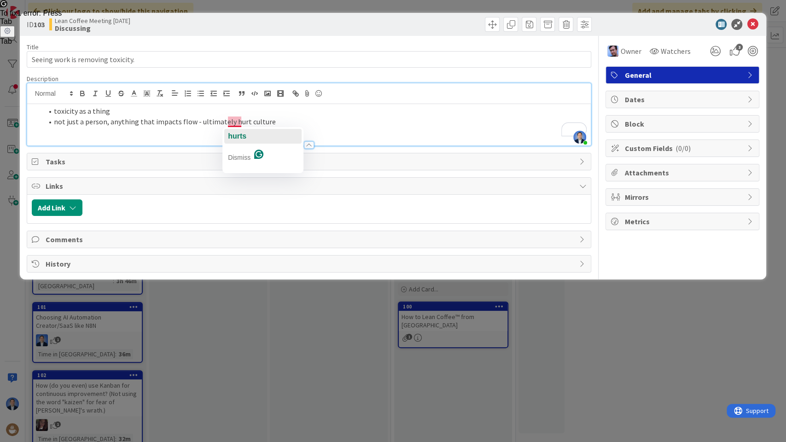
click at [241, 132] on span "hurts" at bounding box center [237, 136] width 18 height 8
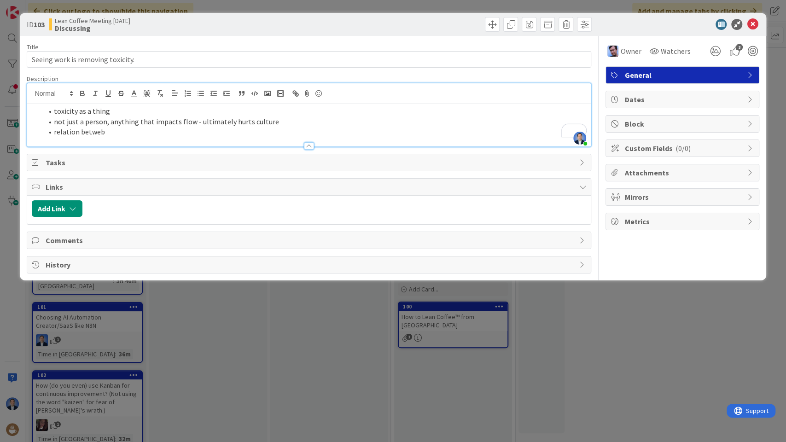
click at [119, 128] on li "relation betweb" at bounding box center [315, 132] width 544 height 11
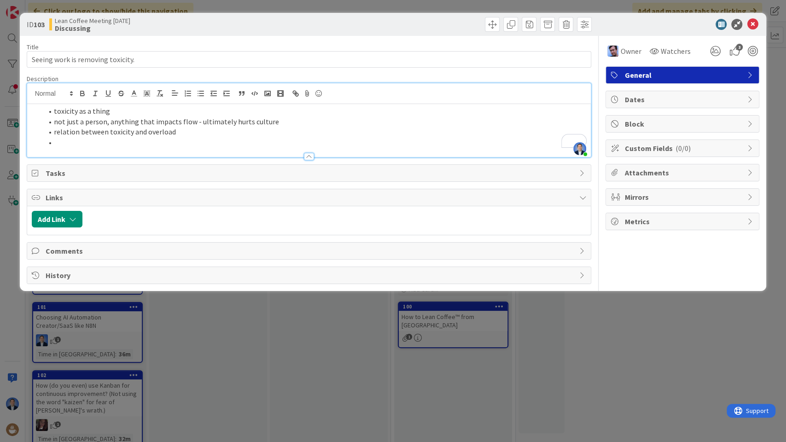
click at [184, 134] on li "relation between toxicity and overload" at bounding box center [315, 132] width 544 height 11
click at [188, 133] on li "relation between toxicity and overload of wiork" at bounding box center [315, 132] width 544 height 11
click at [177, 145] on li "To enrich screen reader interactions, please activate Accessibility in Grammarl…" at bounding box center [315, 142] width 544 height 11
click at [52, 142] on li "remove toxicity" at bounding box center [315, 142] width 544 height 11
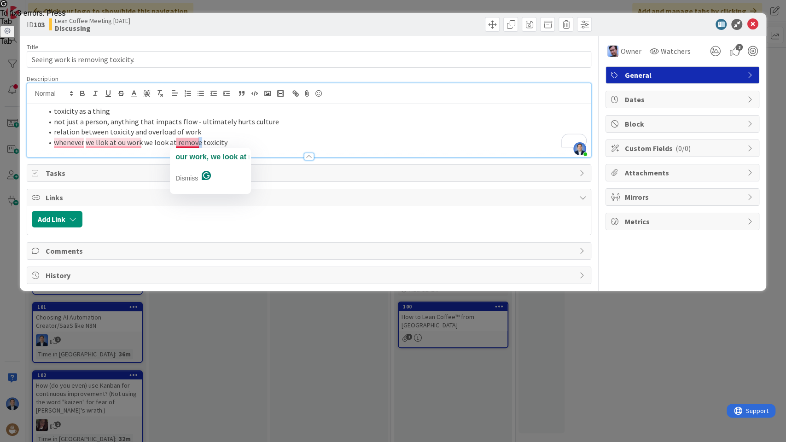
click at [195, 143] on li "whenever we llok at ou work we look at remove toxicity" at bounding box center [315, 142] width 544 height 11
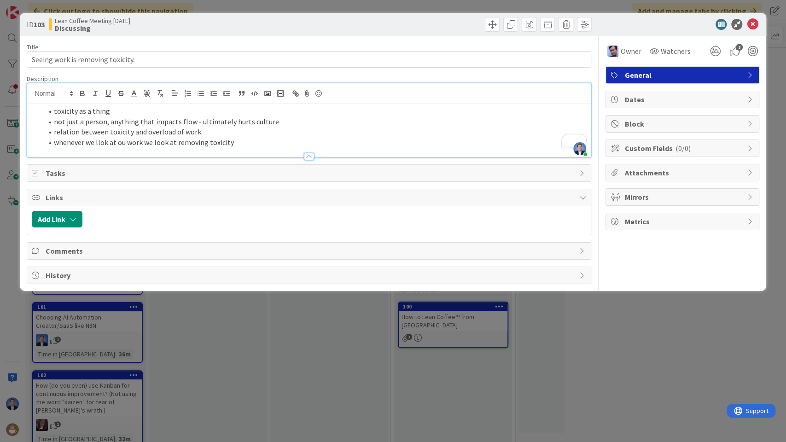
click at [236, 140] on li "whenever we llok at ou work we look at removing toxicity" at bounding box center [315, 142] width 544 height 11
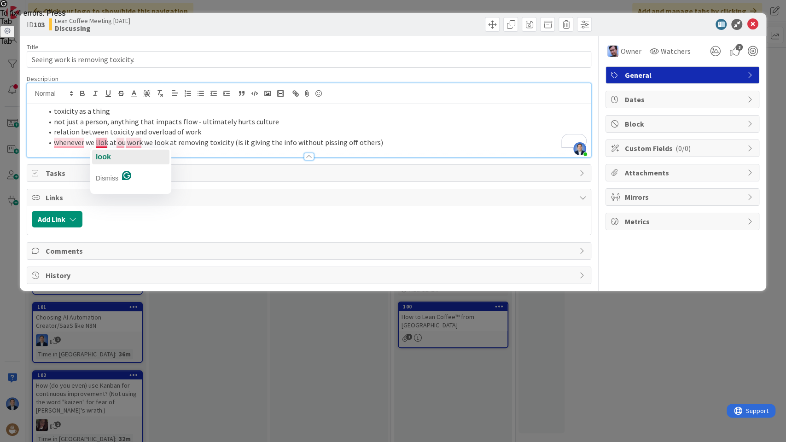
click at [106, 154] on span "look" at bounding box center [103, 157] width 15 height 8
click at [125, 155] on span "our" at bounding box center [124, 157] width 12 height 8
click at [75, 155] on span "Whenever" at bounding box center [70, 157] width 35 height 8
click at [395, 134] on li "relation between toxicity and overload of work" at bounding box center [315, 132] width 544 height 11
click at [403, 143] on li "Whenever we look at our work, we look at removing toxicity (is it giving the in…" at bounding box center [315, 142] width 544 height 11
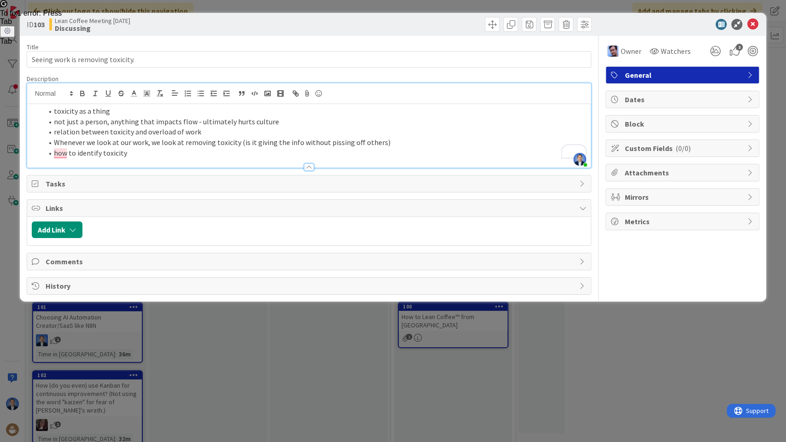
click at [153, 154] on li "how to identify toxicity" at bounding box center [315, 153] width 544 height 11
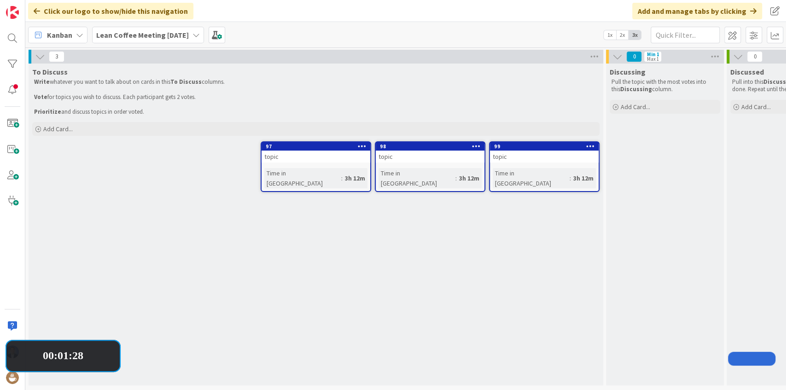
click at [313, 158] on div "topic" at bounding box center [316, 157] width 109 height 12
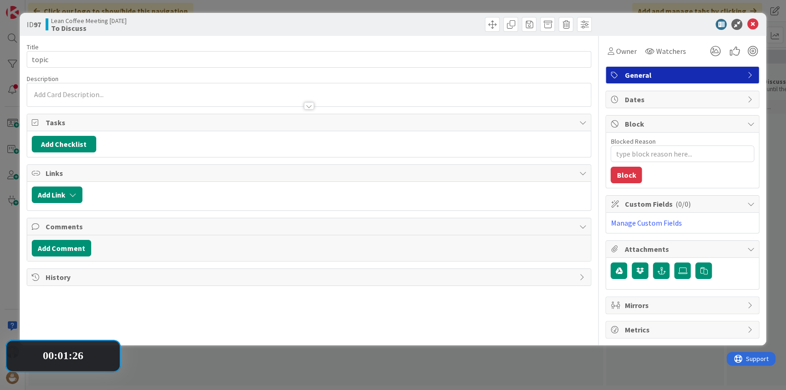
type textarea "x"
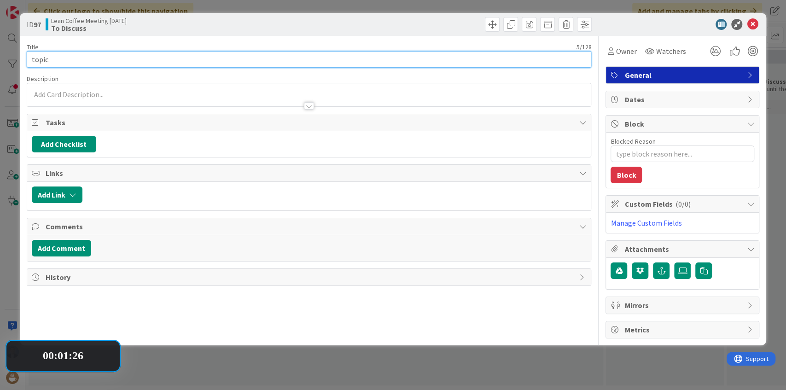
click at [91, 55] on input "topic" at bounding box center [309, 59] width 565 height 17
click at [90, 55] on input "topic" at bounding box center [309, 59] width 565 height 17
type input "Adding AI"
type textarea "x"
type input "Adding AI agents in [GEOGRAPHIC_DATA]"
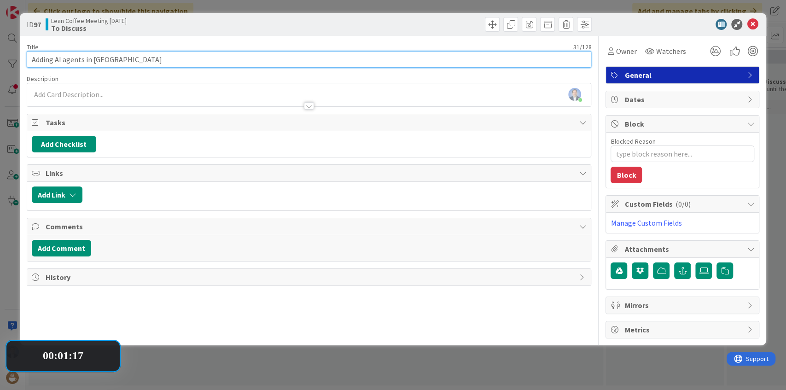
type textarea "x"
type input "Adding AI agents in [GEOGRAPHIC_DATA]"
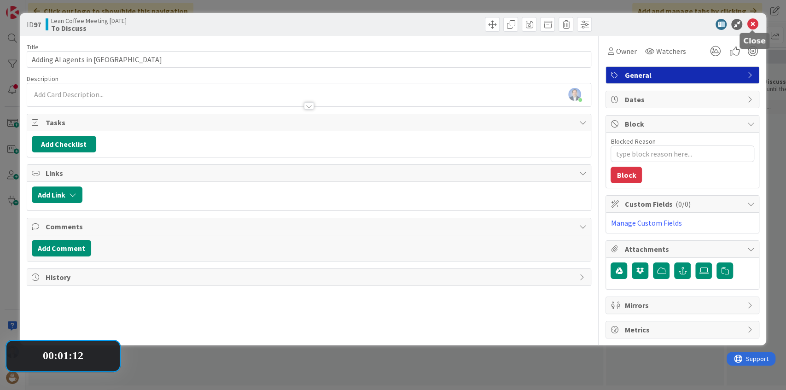
click at [752, 25] on icon at bounding box center [752, 24] width 11 height 11
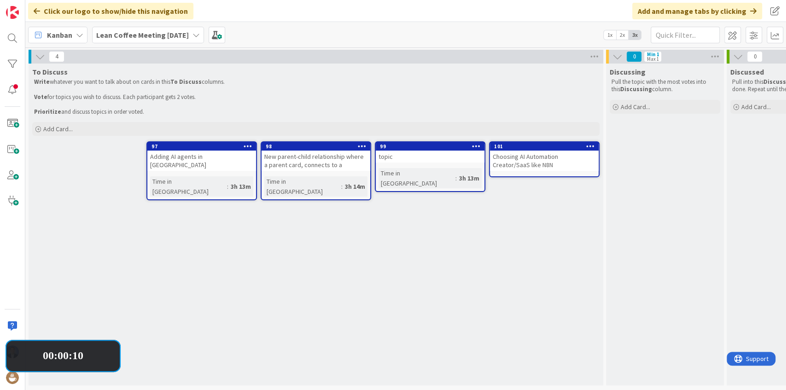
click at [250, 145] on icon at bounding box center [248, 146] width 9 height 6
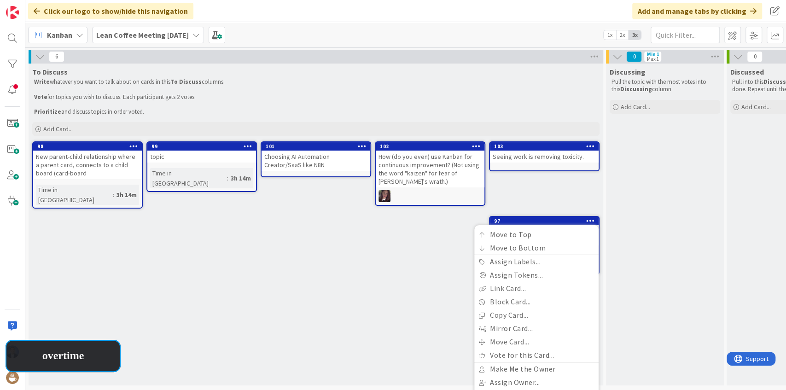
click at [213, 160] on div "topic" at bounding box center [201, 157] width 109 height 12
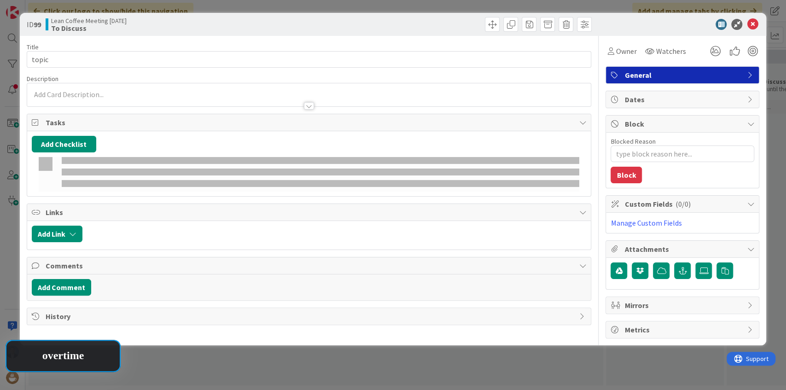
type textarea "x"
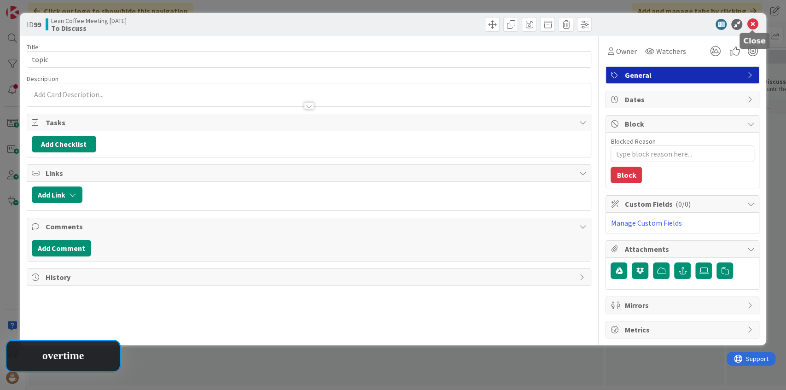
click at [752, 25] on icon at bounding box center [752, 24] width 11 height 11
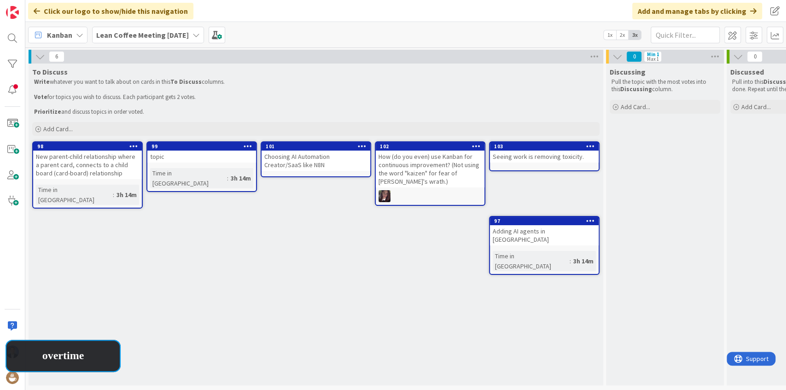
click at [591, 217] on icon at bounding box center [590, 220] width 9 height 6
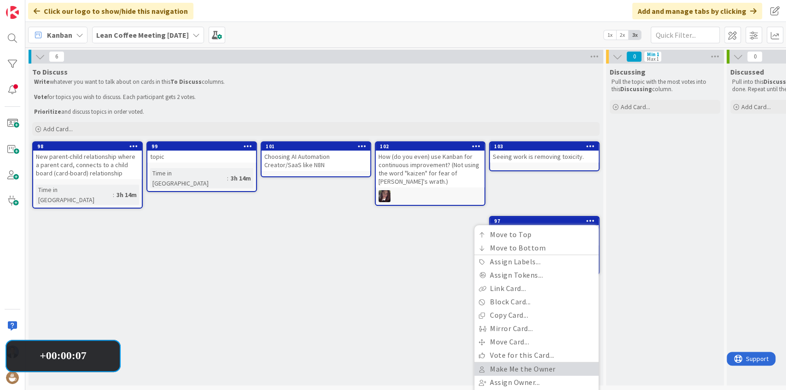
click at [524, 369] on link "Make Me the Owner" at bounding box center [536, 368] width 124 height 13
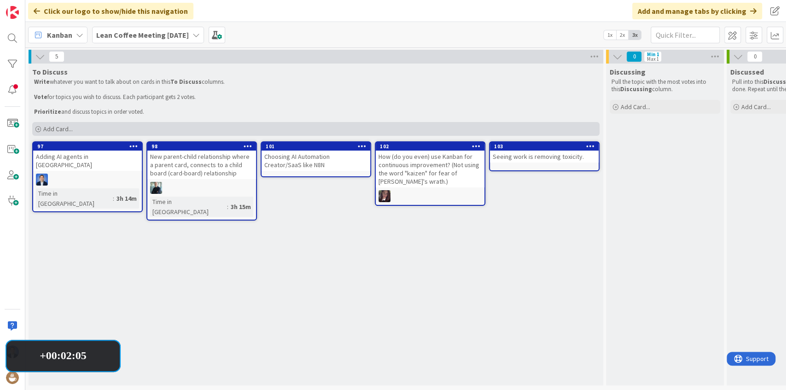
click at [79, 128] on div "Add Card..." at bounding box center [315, 129] width 567 height 14
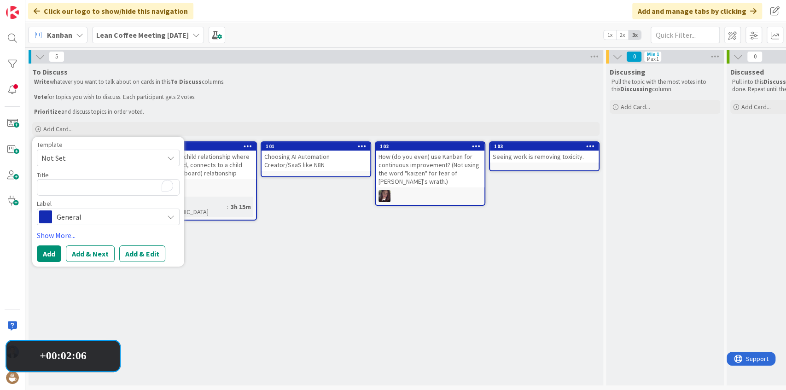
type textarea "U"
type textarea "x"
type textarea "Up"
type textarea "x"
type textarea "Upc"
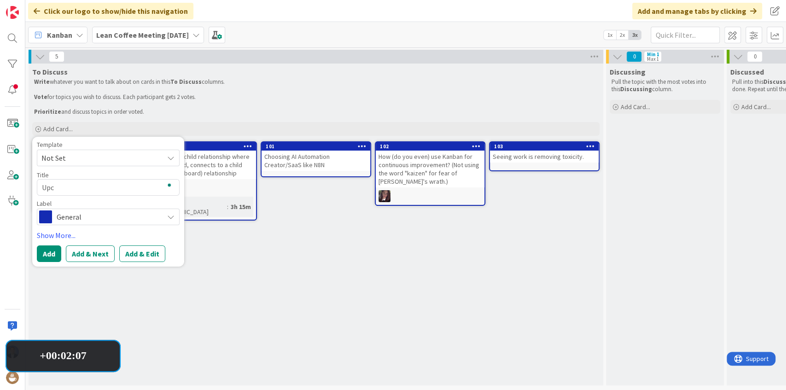
type textarea "x"
type textarea "Upco"
type textarea "x"
type textarea "Upcom"
type textarea "x"
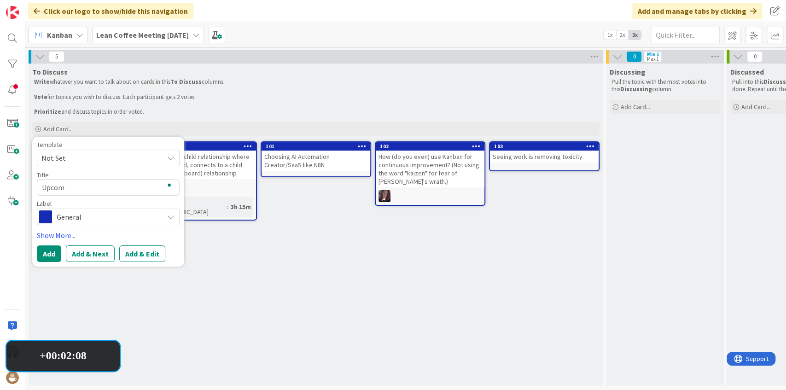
type textarea "Upcomi"
type textarea "x"
type textarea "Upcomin"
type textarea "x"
type textarea "Upcoming"
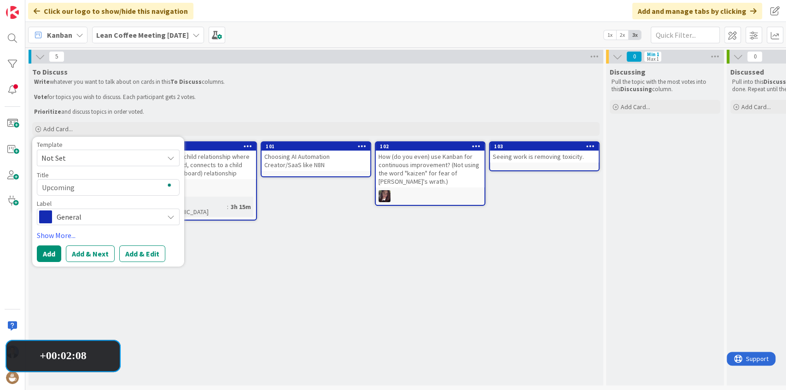
type textarea "x"
type textarea "Upcoming"
type textarea "x"
type textarea "Upcoming B"
type textarea "x"
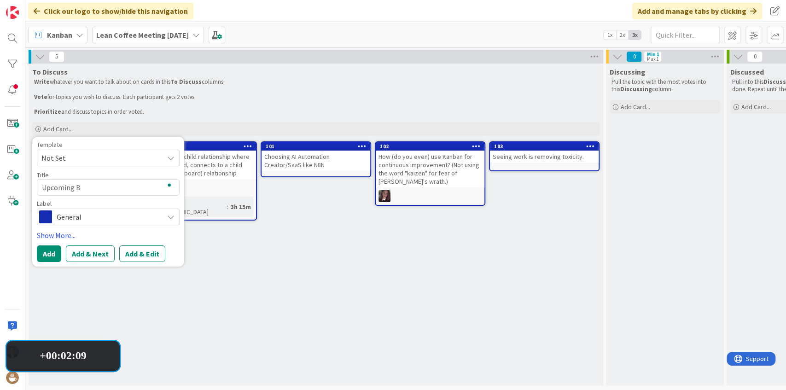
type textarea "Upcoming Bl"
type textarea "x"
type textarea "Upcoming Blo"
type textarea "x"
type textarea "Upcoming Bloc"
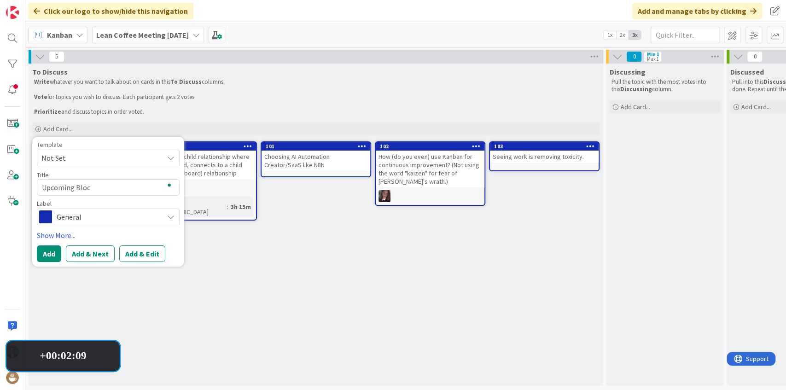
type textarea "x"
type textarea "Upcoming Block"
type textarea "x"
type textarea "Upcoming Blocki"
type textarea "x"
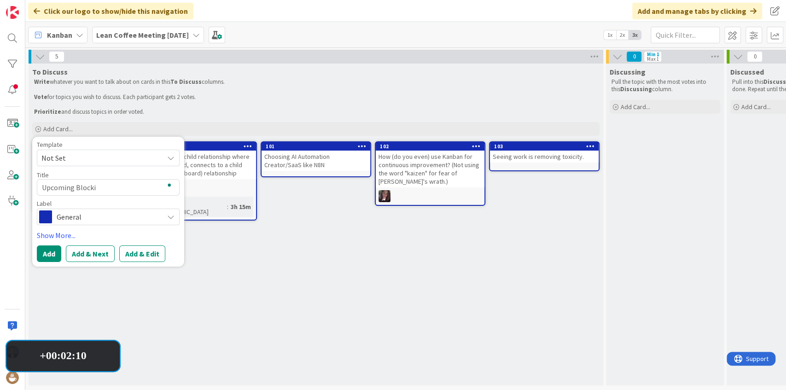
type textarea "Upcoming Blockin"
type textarea "x"
type textarea "Upcoming Blocking"
type textarea "x"
type textarea "Upcoming Blocking"
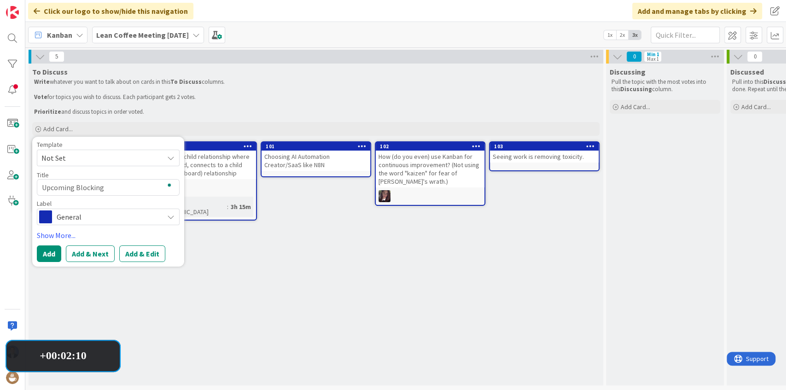
type textarea "x"
type textarea "Upcoming Blocking f"
type textarea "x"
type textarea "Upcoming Blocking fe"
type textarea "x"
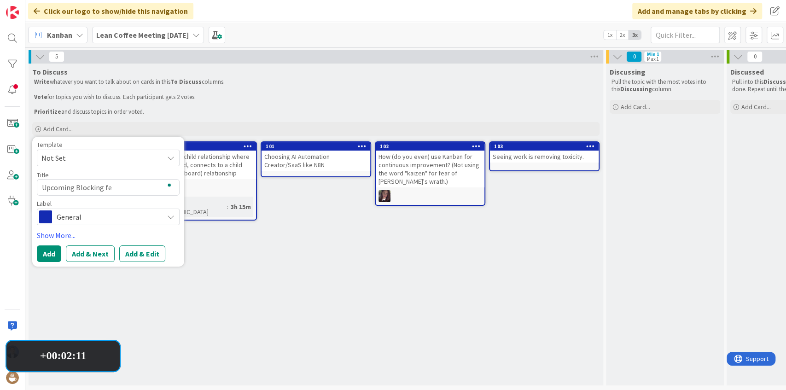
type textarea "Upcoming Blocking fea"
type textarea "x"
type textarea "Upcoming Blocking feat"
type textarea "x"
type textarea "Upcoming Blocking featu"
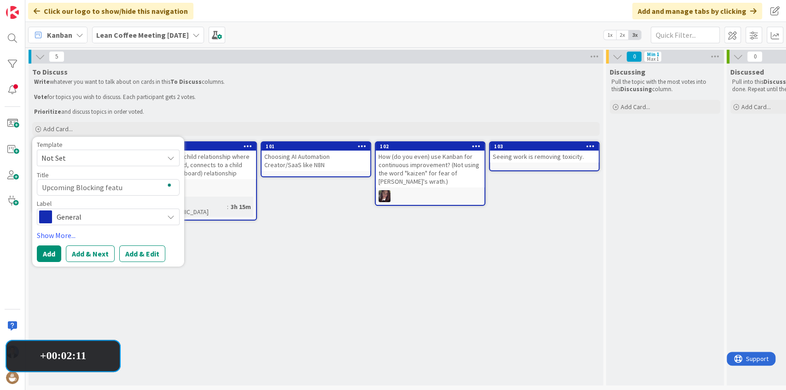
type textarea "x"
type textarea "Upcoming Blocking featur"
type textarea "x"
type textarea "Upcoming Blocking feature"
type textarea "x"
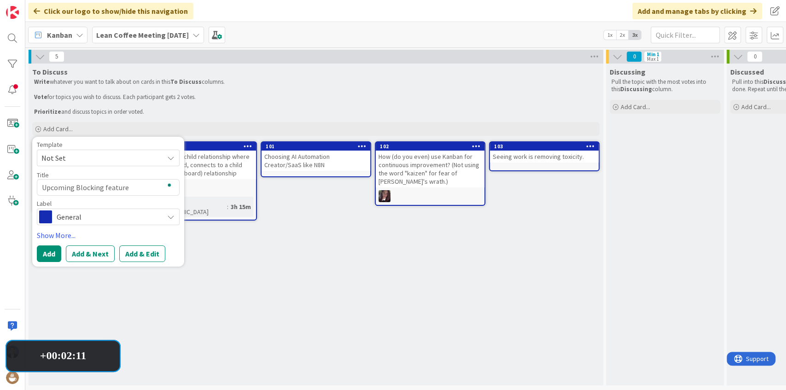
type textarea "Upcoming Blocking feature"
type textarea "x"
type textarea "Upcoming Blocking feature i"
type textarea "x"
type textarea "Upcoming Blocking feature in"
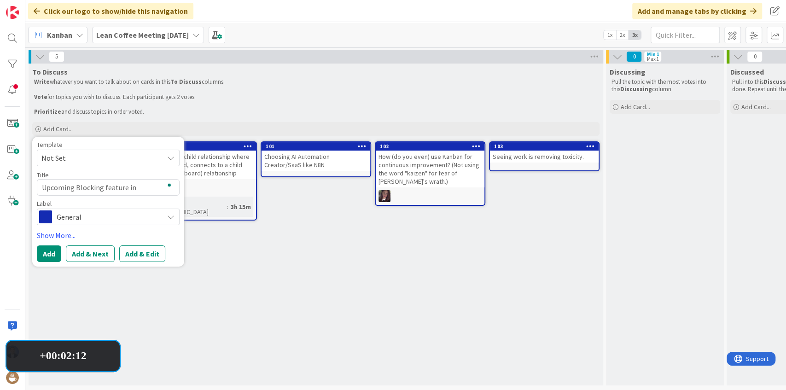
type textarea "x"
type textarea "Upcoming Blocking feature in"
type textarea "x"
type textarea "Upcoming Blocking feature in K"
type textarea "x"
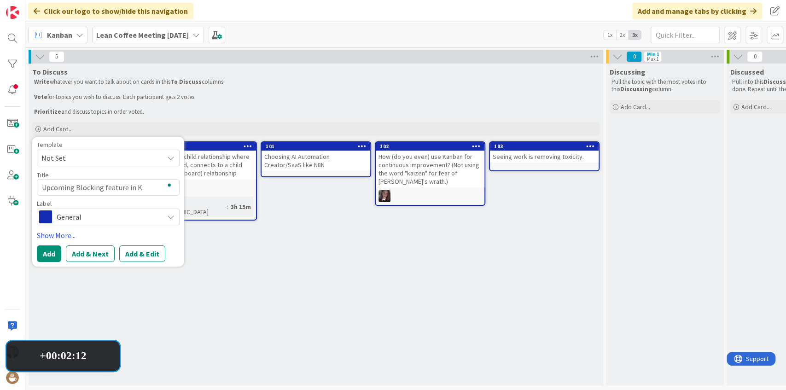
type textarea "Upcoming Blocking feature in Ka"
type textarea "x"
type textarea "Upcoming Blocking feature in Kan"
type textarea "x"
type textarea "Upcoming Blocking feature in Kanb"
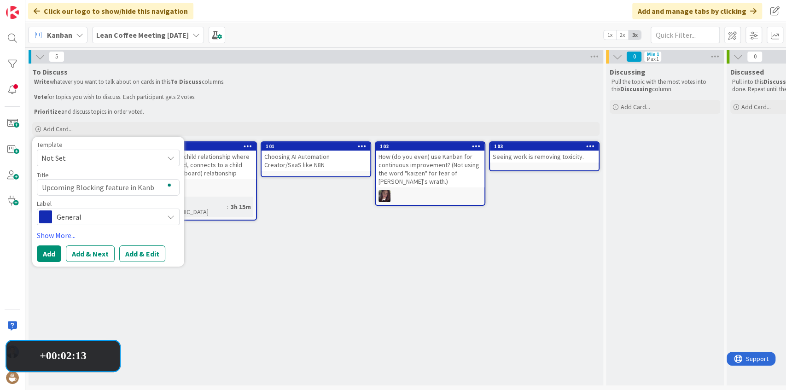
type textarea "x"
type textarea "Upcoming Blocking feature in Kanba"
type textarea "x"
type textarea "Upcoming Blocking feature in Kanban"
type textarea "x"
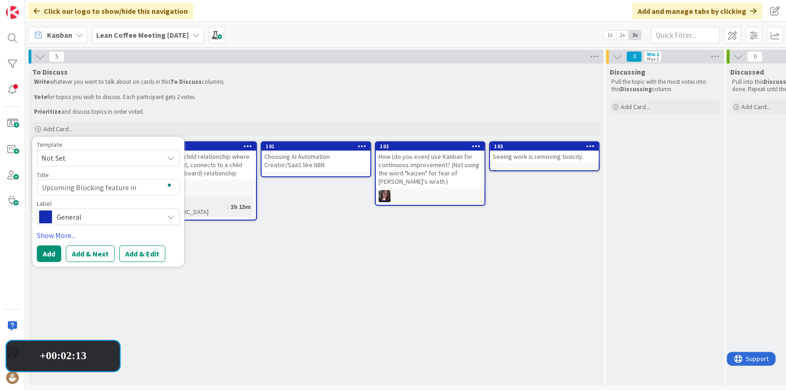
type textarea "Upcoming Blocking feature in Kanban"
type textarea "x"
type textarea "Upcoming Blocking feature in Kanban Z"
type textarea "x"
type textarea "Upcoming Blocking feature in Kanban Zi"
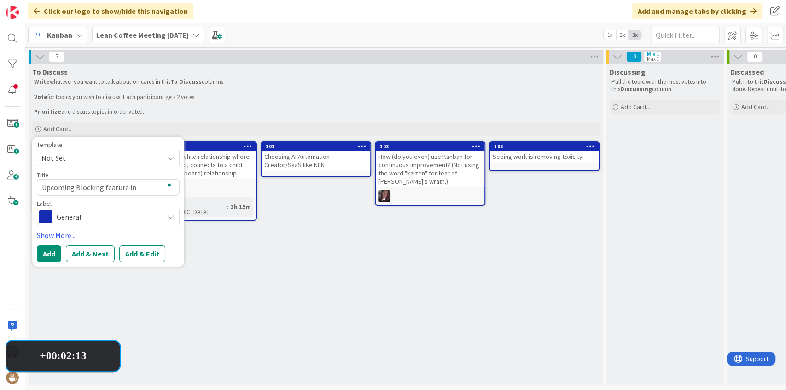
type textarea "x"
type textarea "Upcoming Blocking feature in Kanban Zib"
type textarea "x"
type textarea "Upcoming Blocking feature in Kanban Zibe"
type textarea "x"
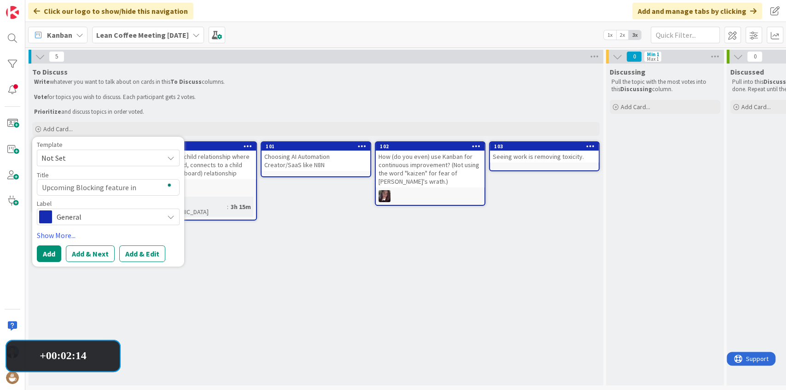
type textarea "Upcoming Blocking feature in Kanban Zib"
type textarea "x"
type textarea "Upcoming Blocking feature in Kanban Zi"
type textarea "x"
type textarea "Upcoming Blocking feature in Kanban Z"
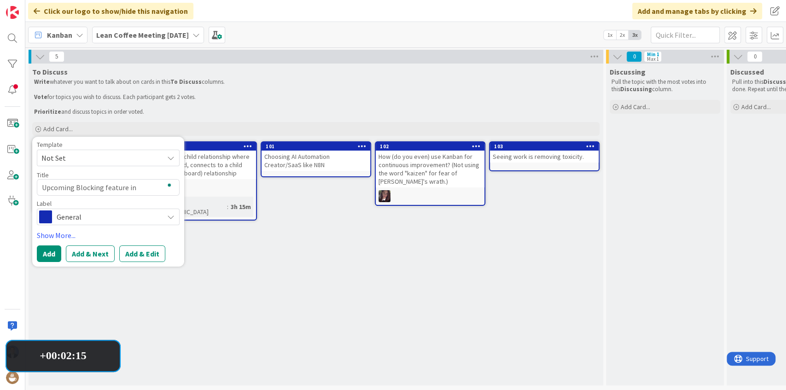
type textarea "x"
type textarea "Upcoming Blocking feature in Kanban Zo"
type textarea "x"
type textarea "Upcoming Blocking feature in Kanban Zon"
type textarea "x"
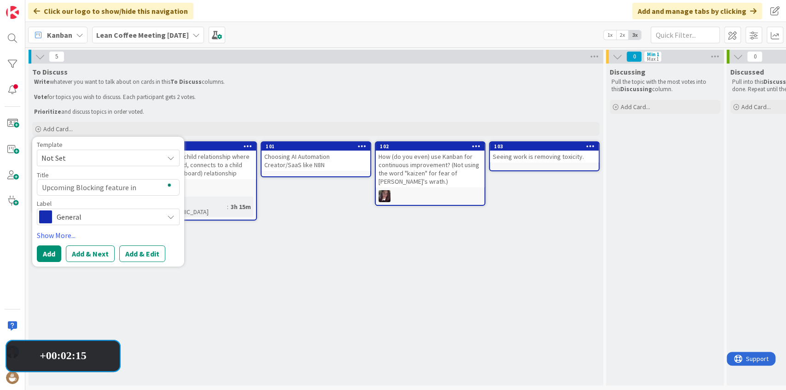
type textarea "Upcoming Blocking feature in [GEOGRAPHIC_DATA]"
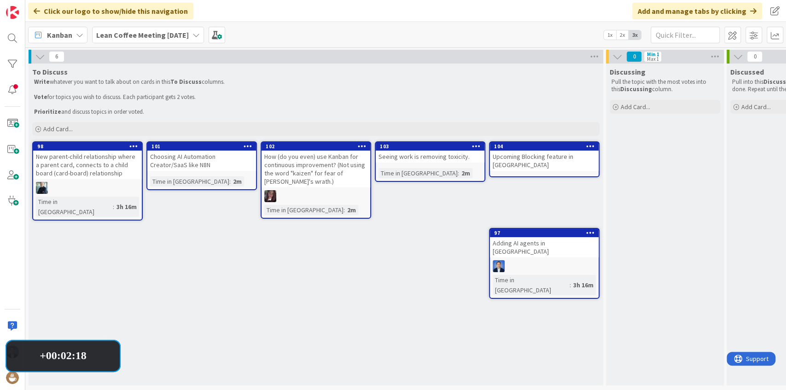
click at [589, 146] on icon at bounding box center [590, 146] width 9 height 6
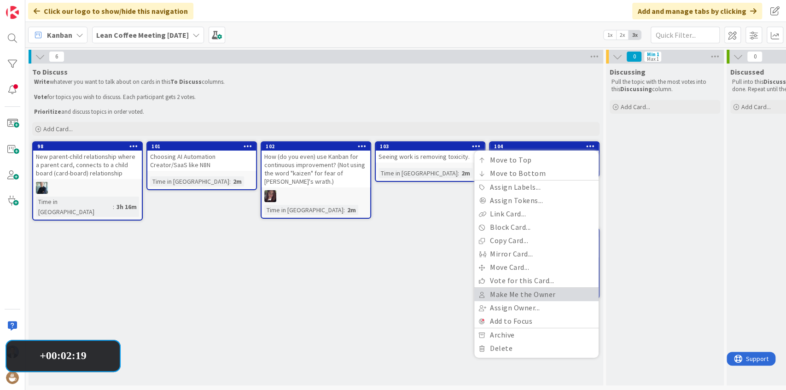
click at [530, 295] on link "Make Me the Owner" at bounding box center [536, 294] width 124 height 13
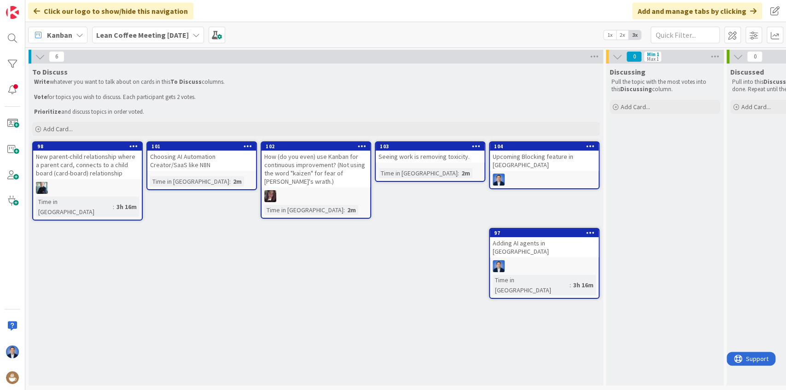
drag, startPoint x: 115, startPoint y: 354, endPoint x: 120, endPoint y: 351, distance: 6.2
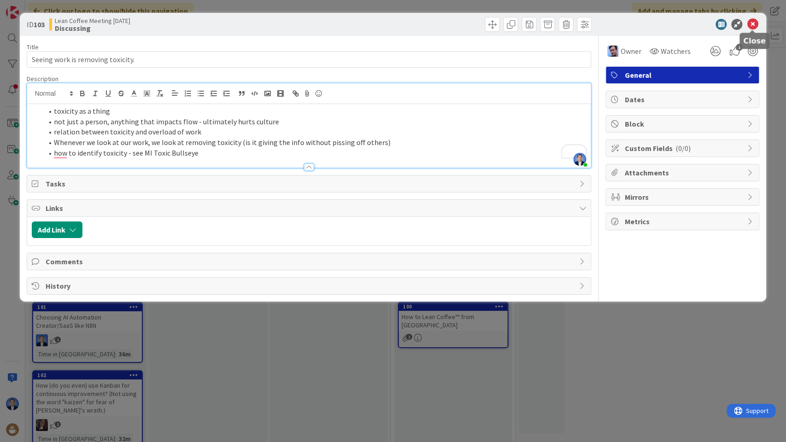
click at [756, 28] on icon at bounding box center [752, 24] width 11 height 11
